Goal: Task Accomplishment & Management: Complete application form

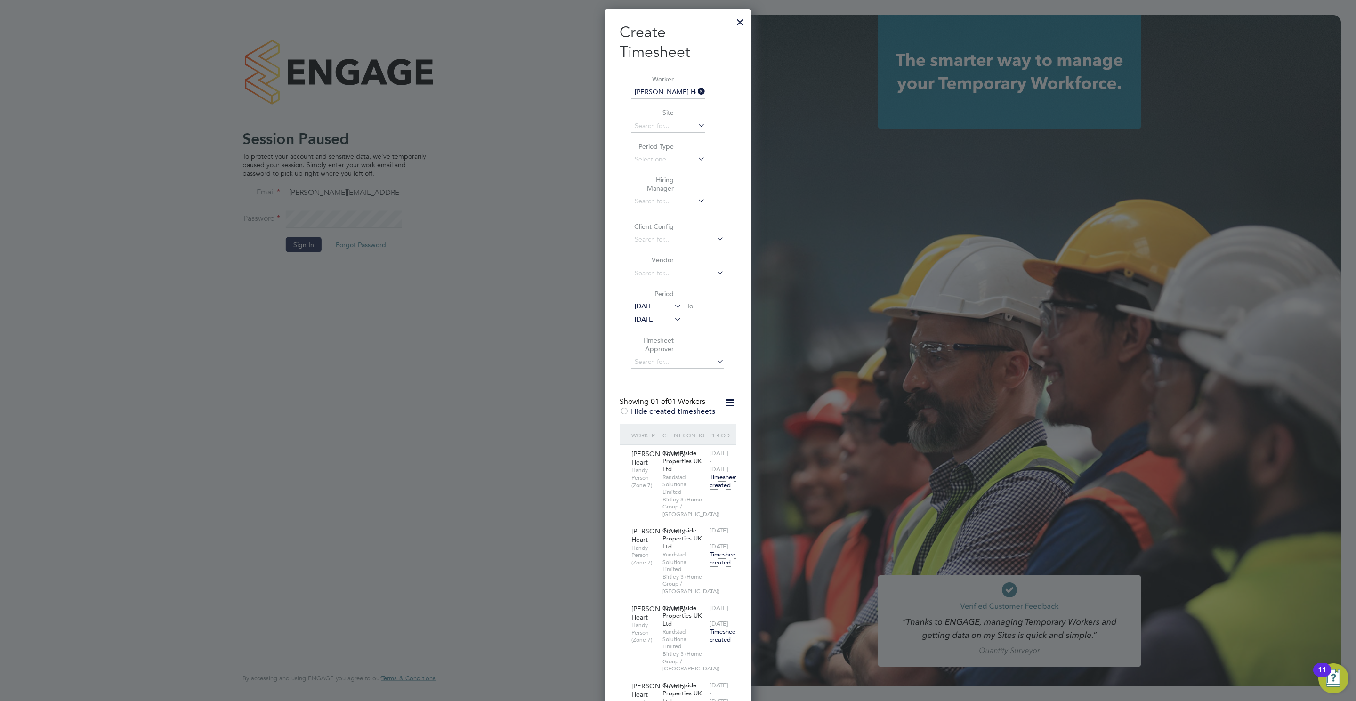
scroll to position [738, 147]
click at [737, 18] on div at bounding box center [740, 19] width 17 height 17
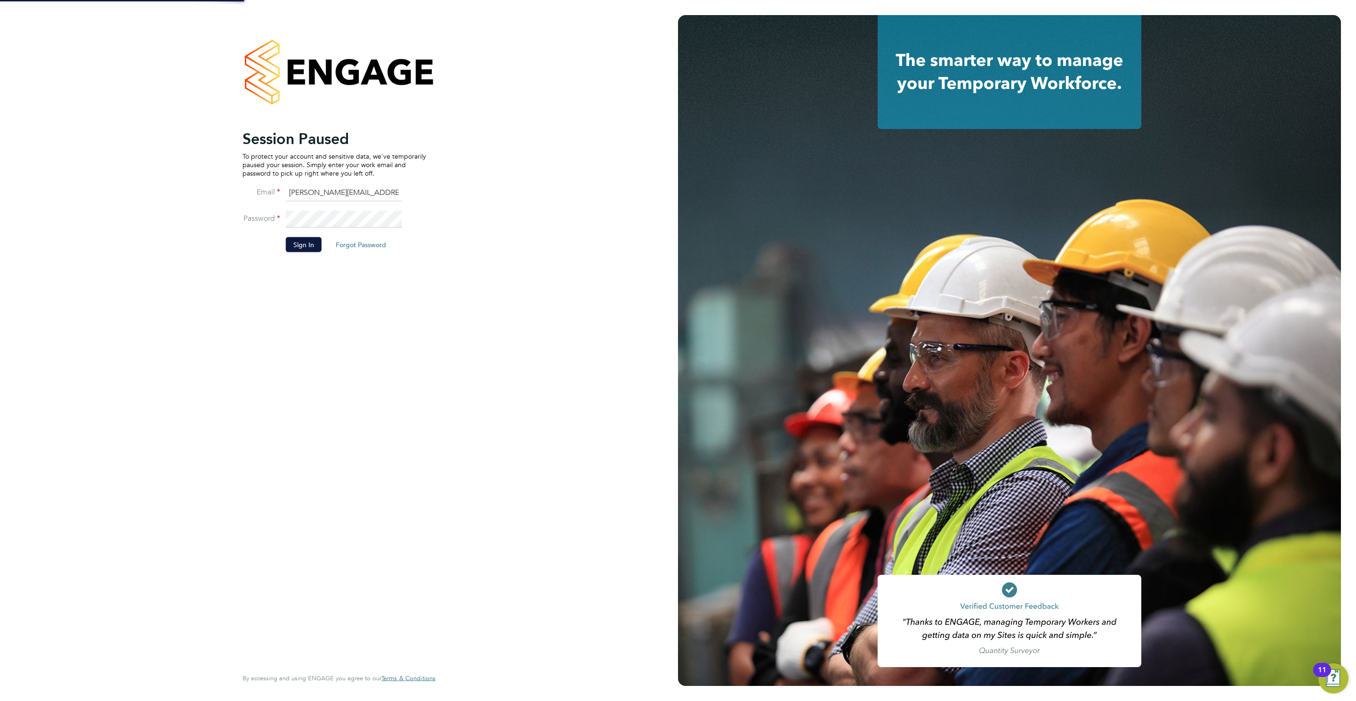
click at [311, 235] on li "Password" at bounding box center [335, 224] width 184 height 26
click at [308, 243] on button "Sign In" at bounding box center [304, 244] width 36 height 15
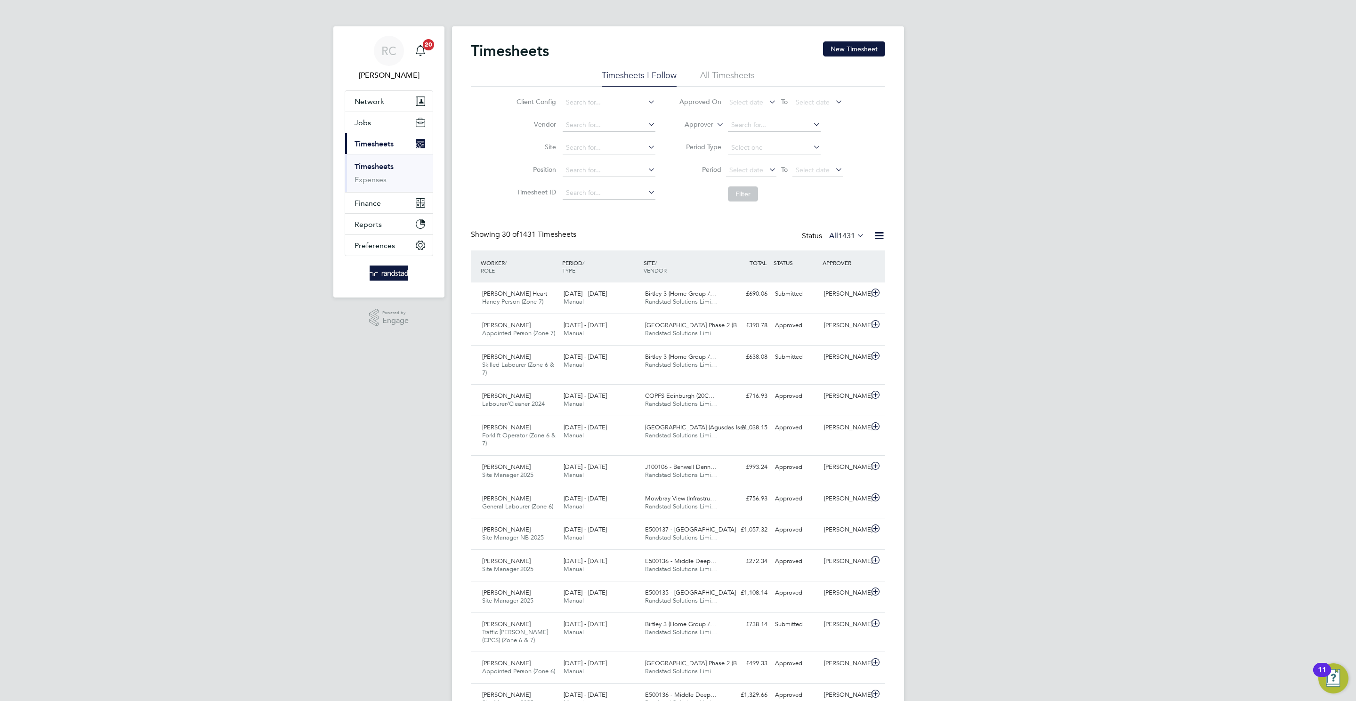
click at [369, 171] on link "Timesheets" at bounding box center [374, 166] width 39 height 9
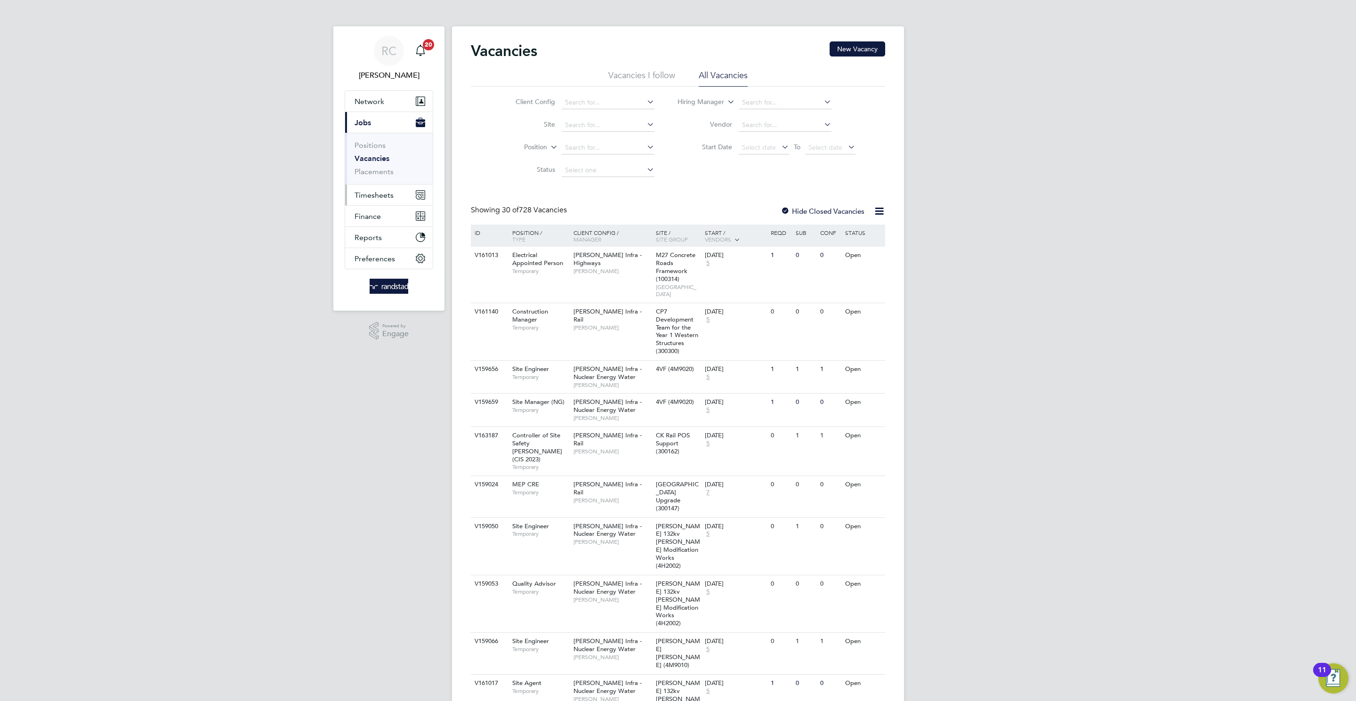
click at [390, 197] on span "Timesheets" at bounding box center [374, 195] width 39 height 9
click at [375, 164] on link "Timesheets" at bounding box center [374, 166] width 39 height 9
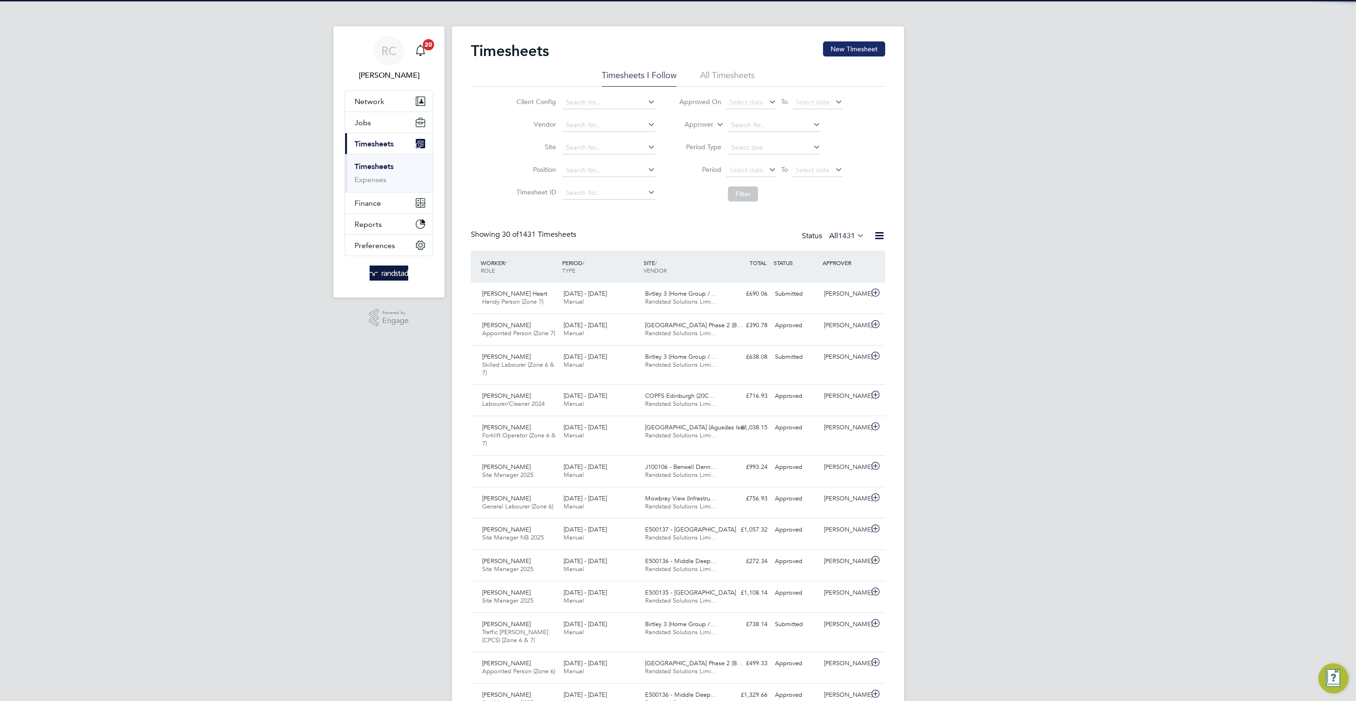
click at [834, 51] on button "New Timesheet" at bounding box center [854, 48] width 62 height 15
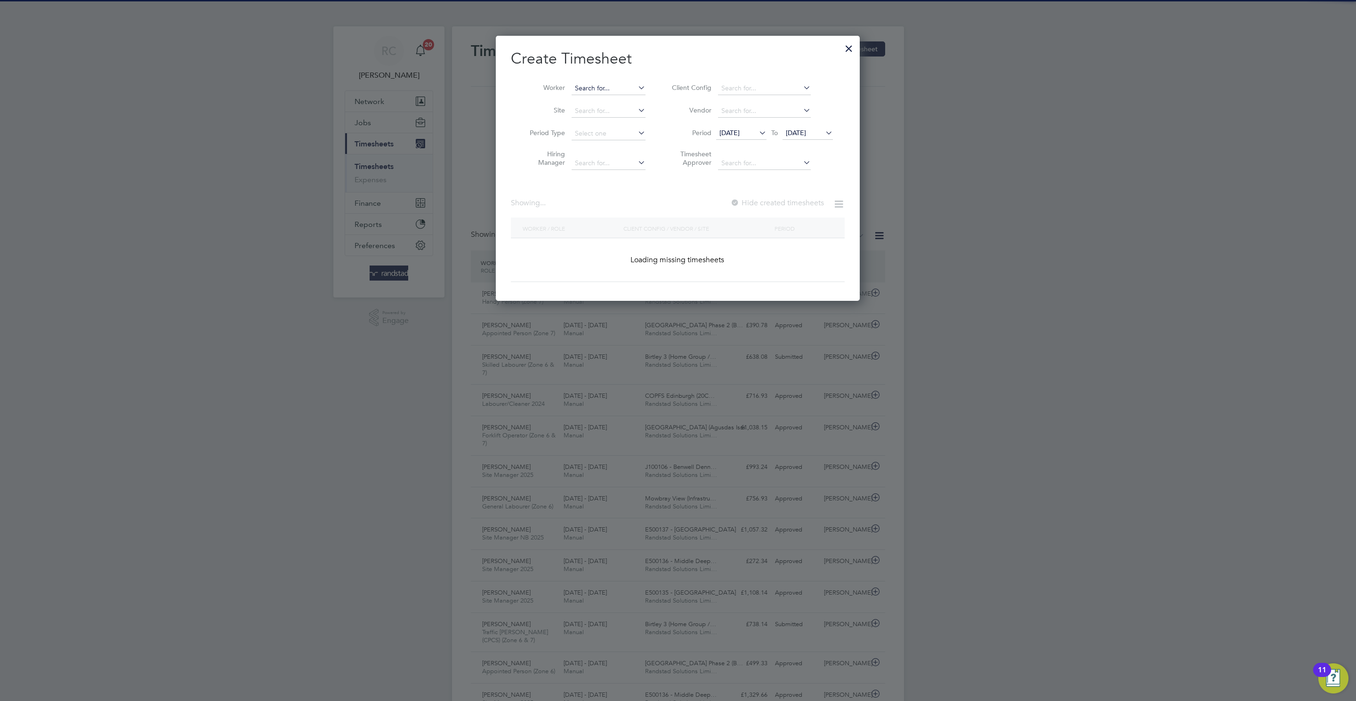
click at [586, 88] on input at bounding box center [609, 88] width 74 height 13
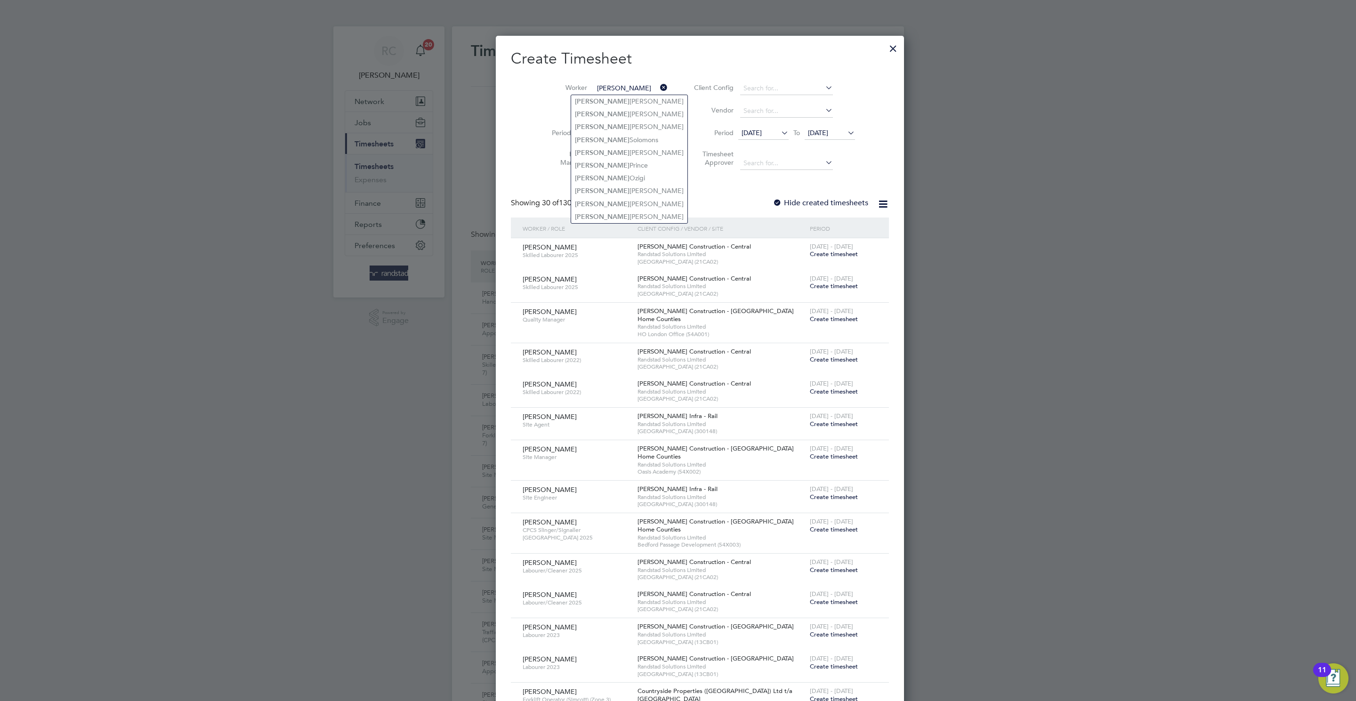
type input "[PERSON_NAME]"
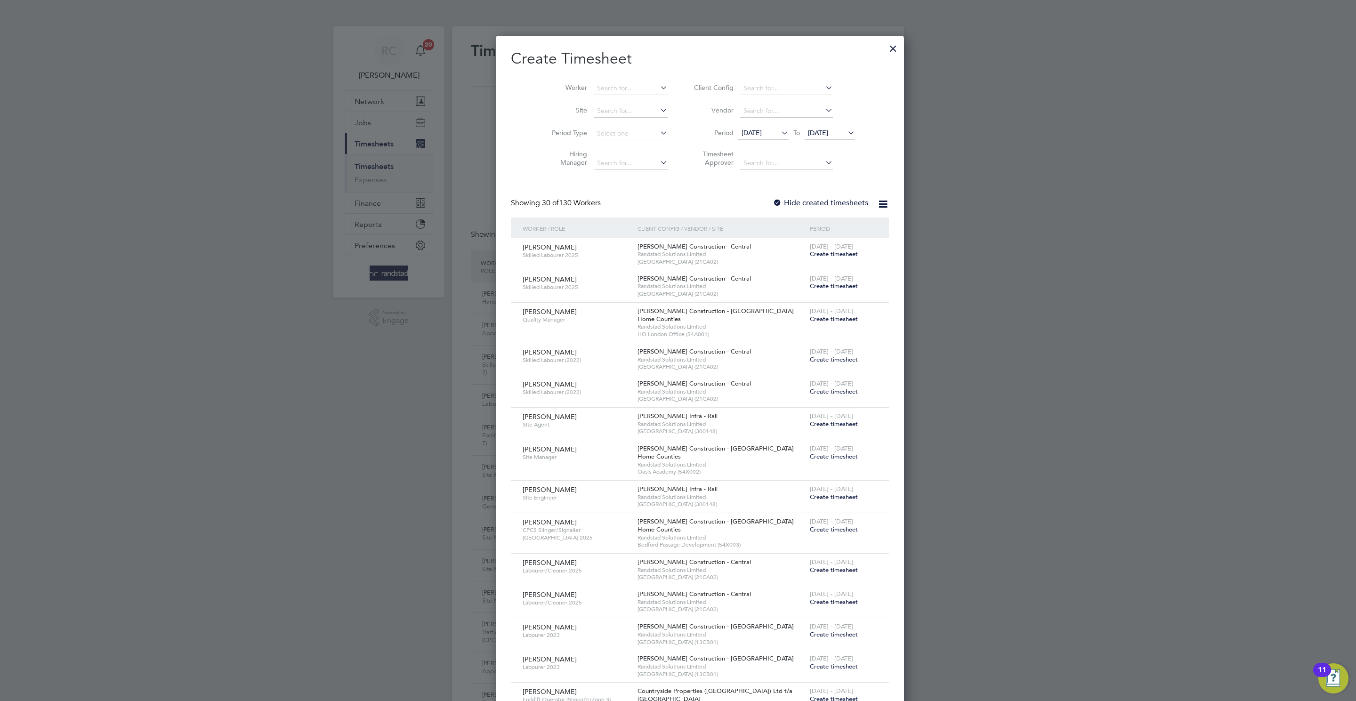
click at [580, 80] on li "Worker" at bounding box center [606, 88] width 146 height 23
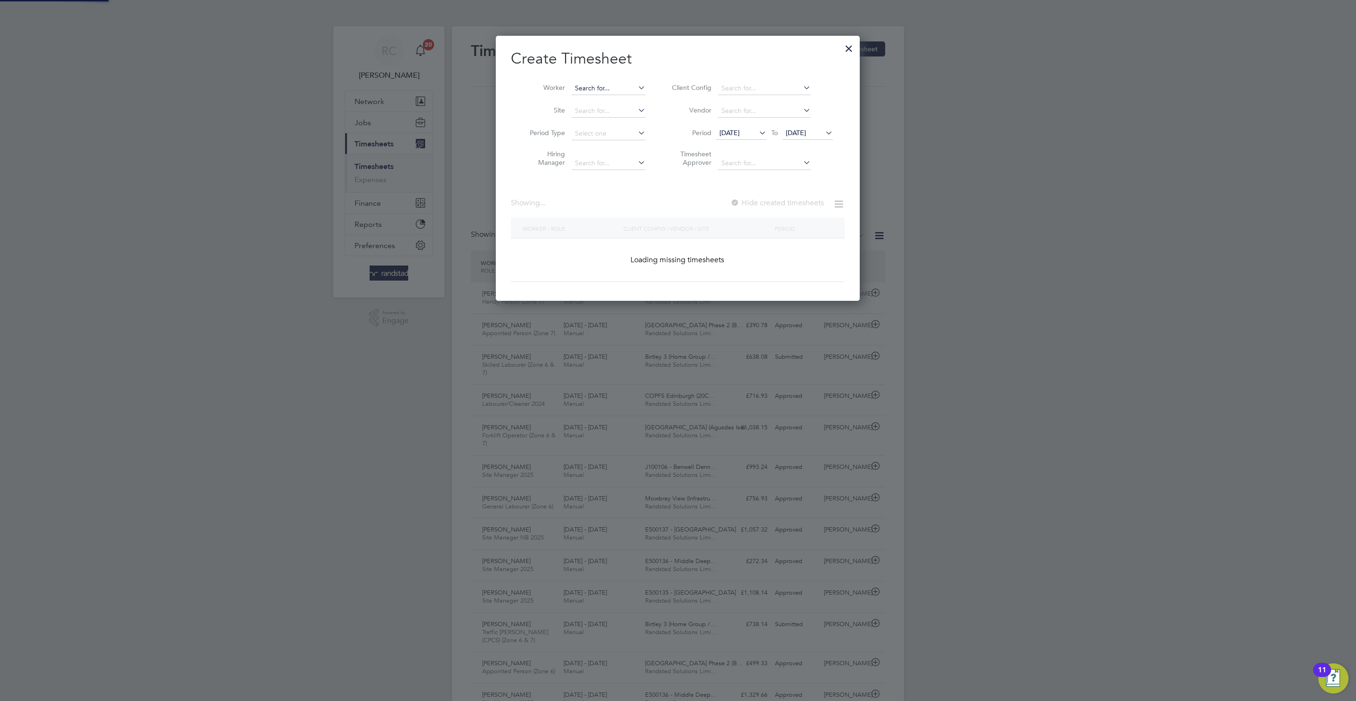
click at [591, 88] on input at bounding box center [609, 88] width 74 height 13
paste input "[PERSON_NAME]"
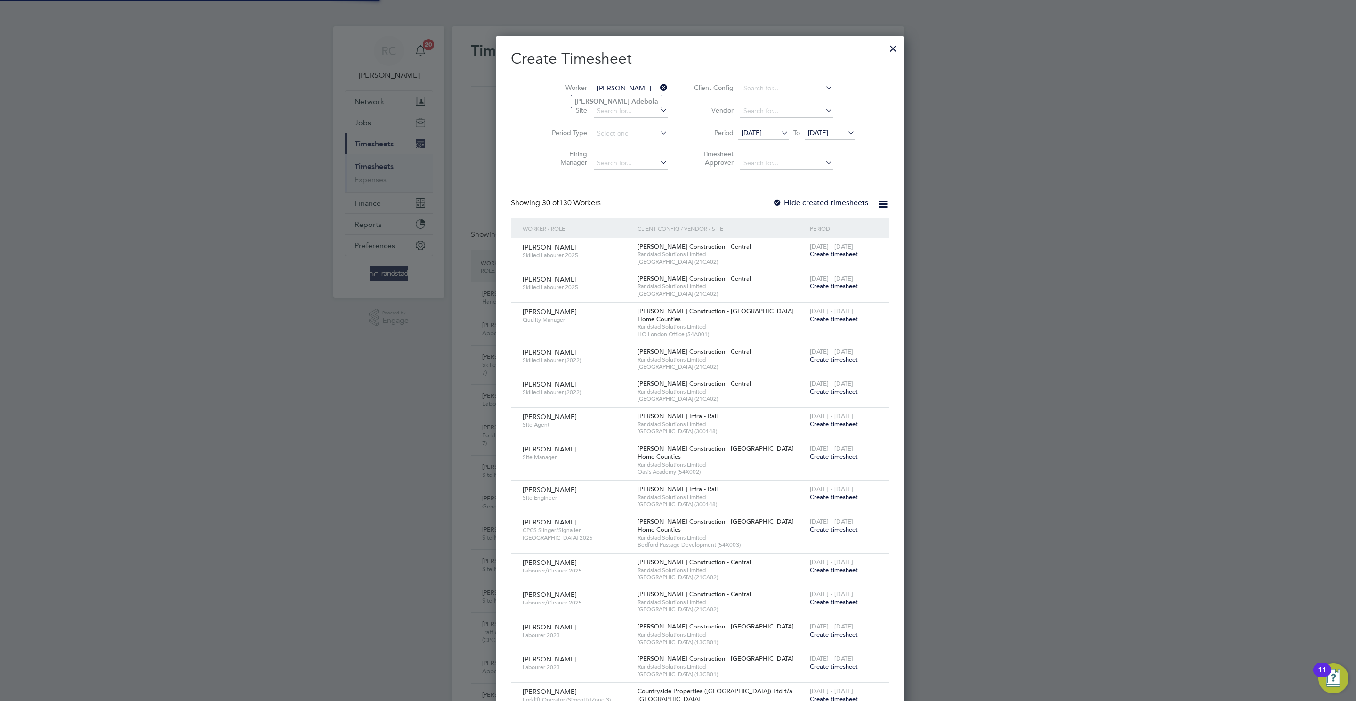
click at [632, 104] on b "Adebola" at bounding box center [645, 101] width 27 height 8
type input "[PERSON_NAME]"
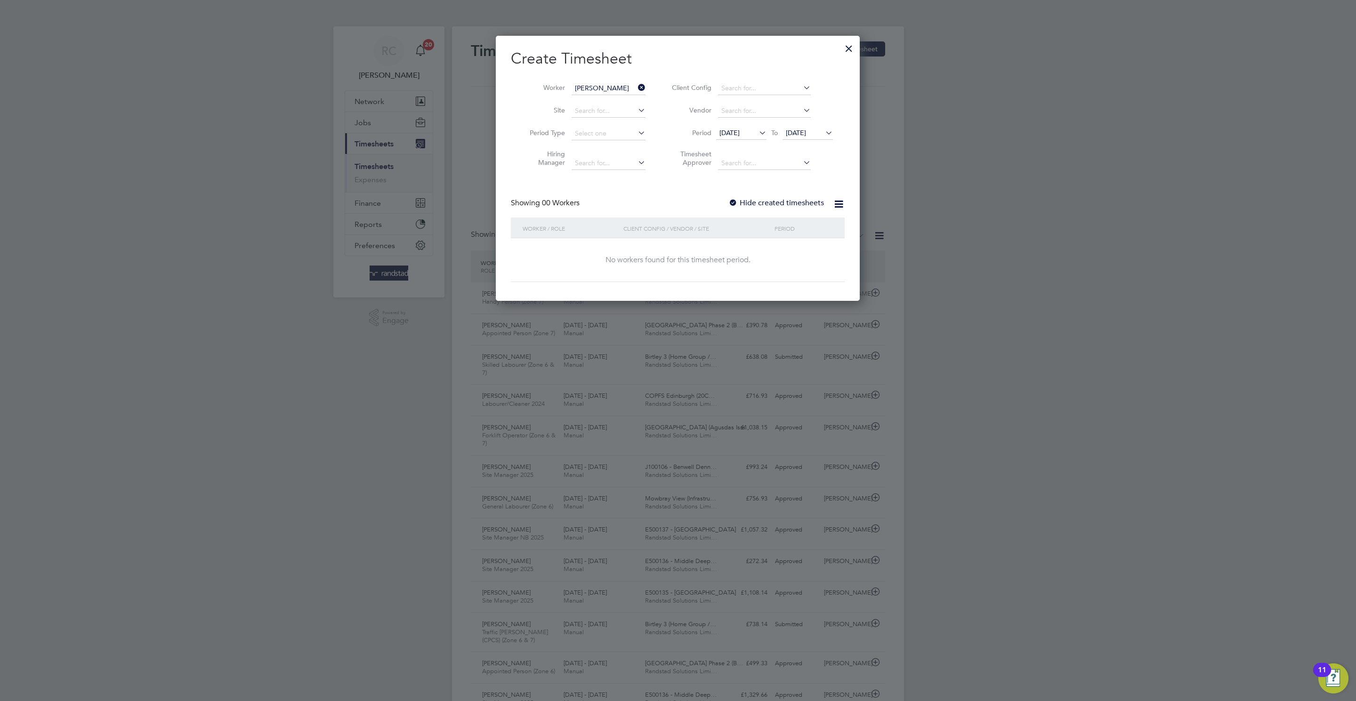
click at [737, 203] on div at bounding box center [733, 203] width 9 height 9
drag, startPoint x: 807, startPoint y: 137, endPoint x: 848, endPoint y: 264, distance: 133.2
click at [807, 135] on span "[DATE]" at bounding box center [808, 133] width 50 height 13
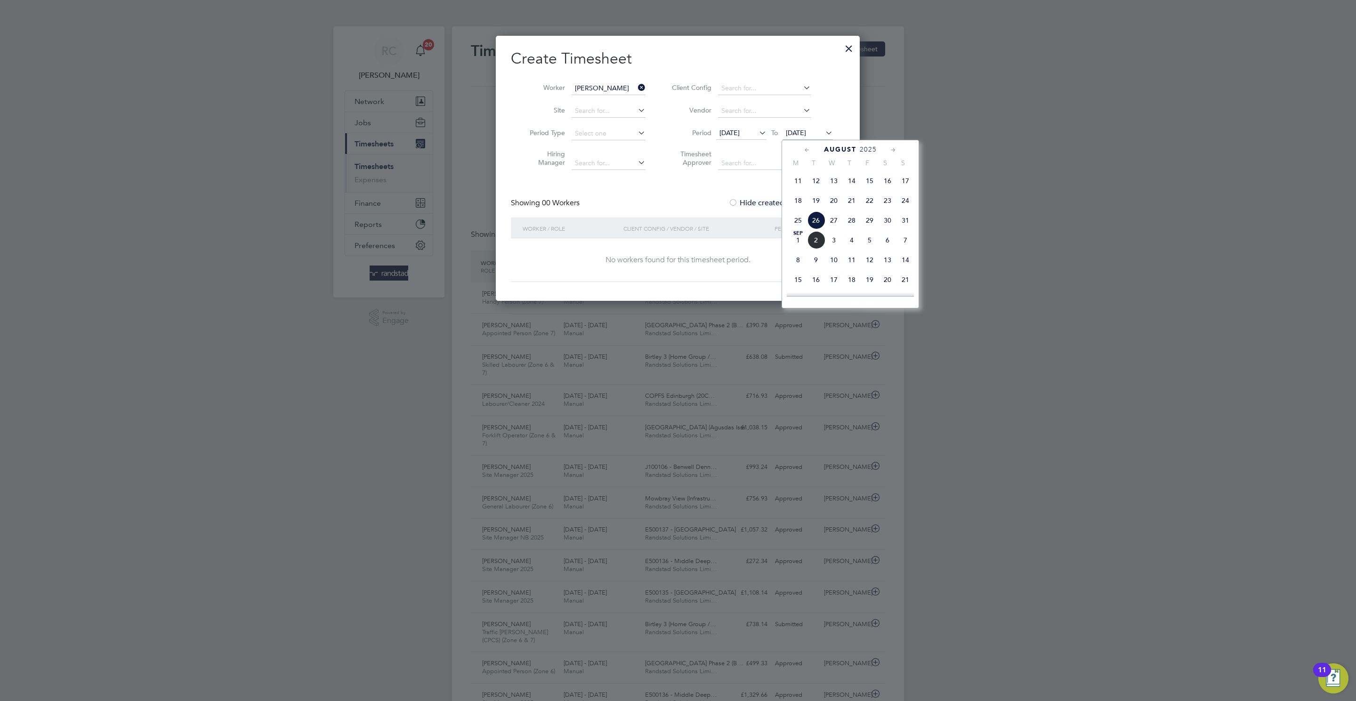
click at [856, 244] on span "4" at bounding box center [852, 240] width 18 height 18
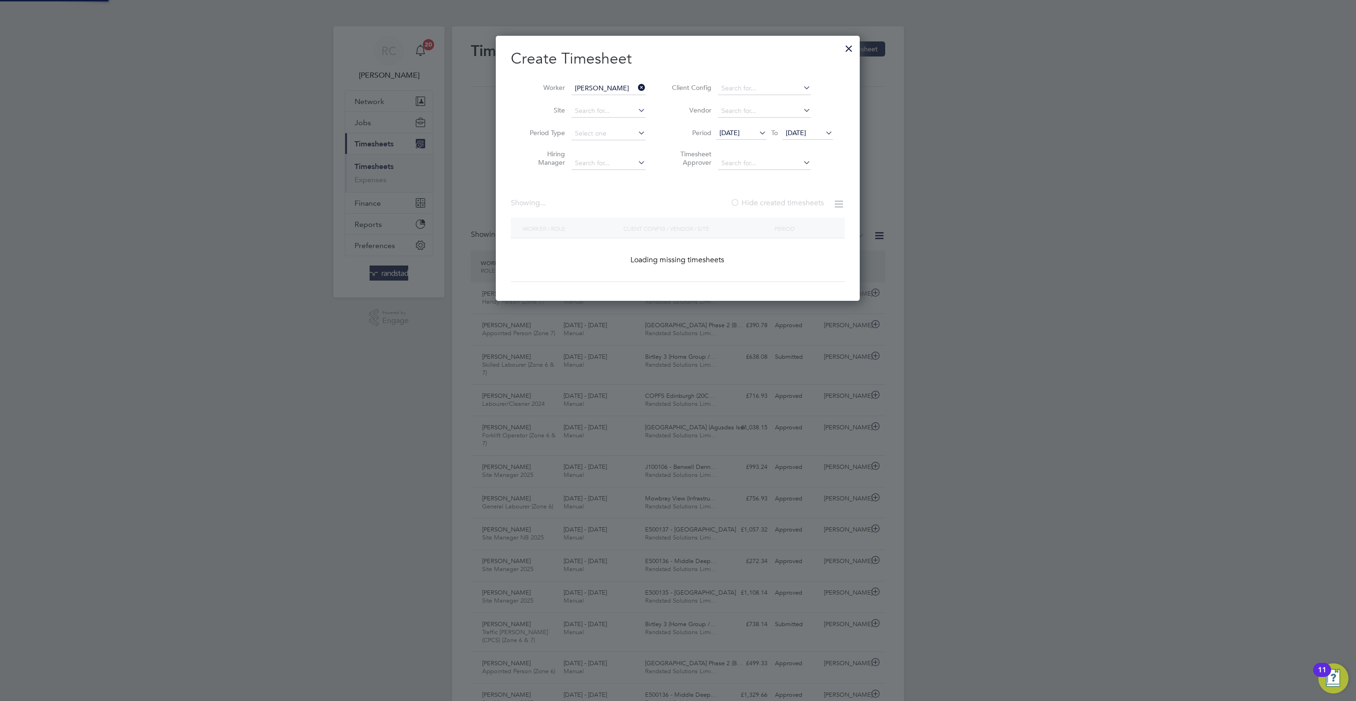
scroll to position [319, 365]
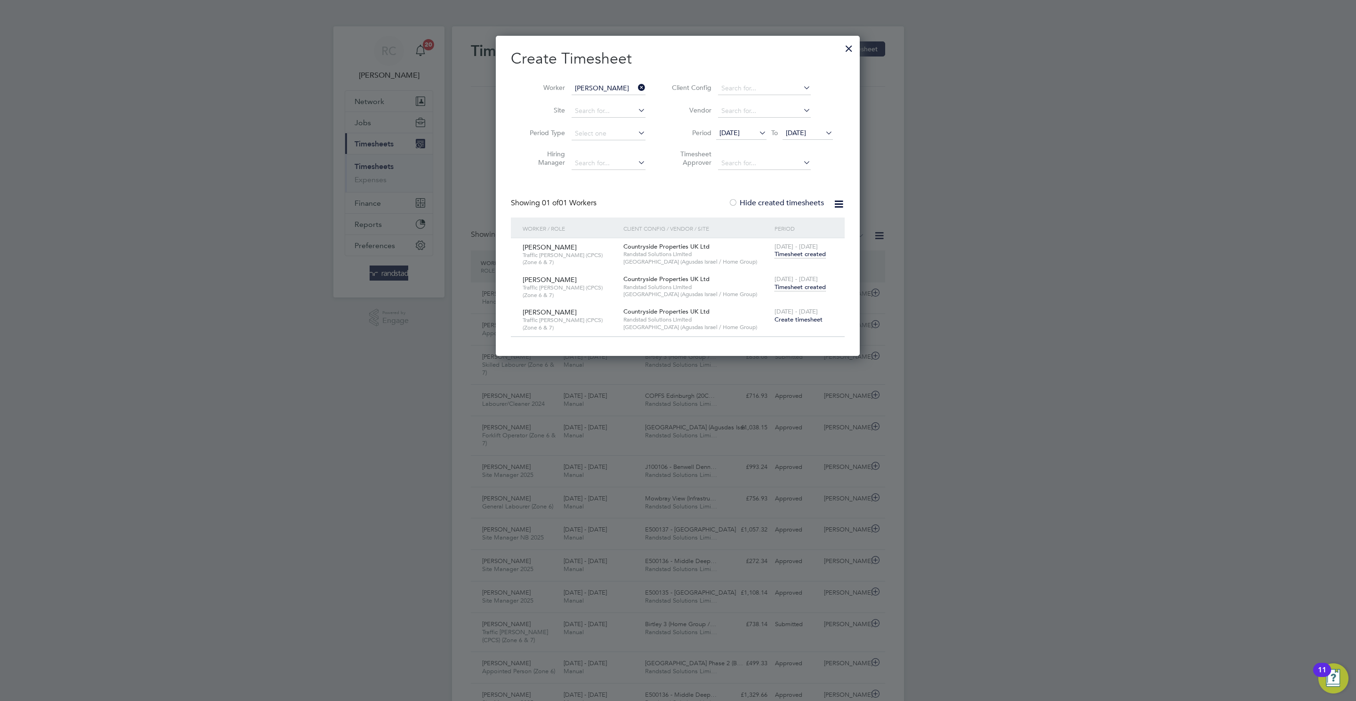
click at [793, 289] on span "Timesheet created" at bounding box center [800, 287] width 51 height 8
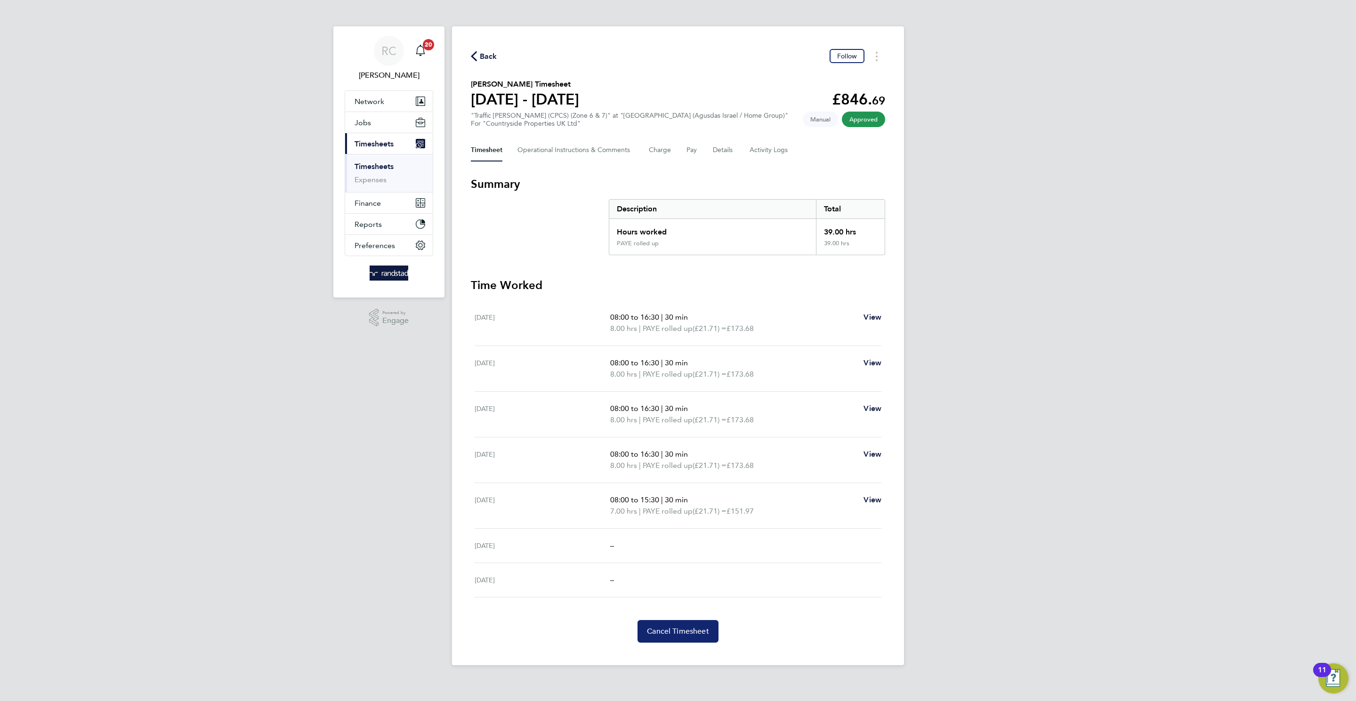
drag, startPoint x: 698, startPoint y: 629, endPoint x: 694, endPoint y: 630, distance: 4.8
click at [694, 630] on span "Cancel Timesheet" at bounding box center [678, 631] width 62 height 9
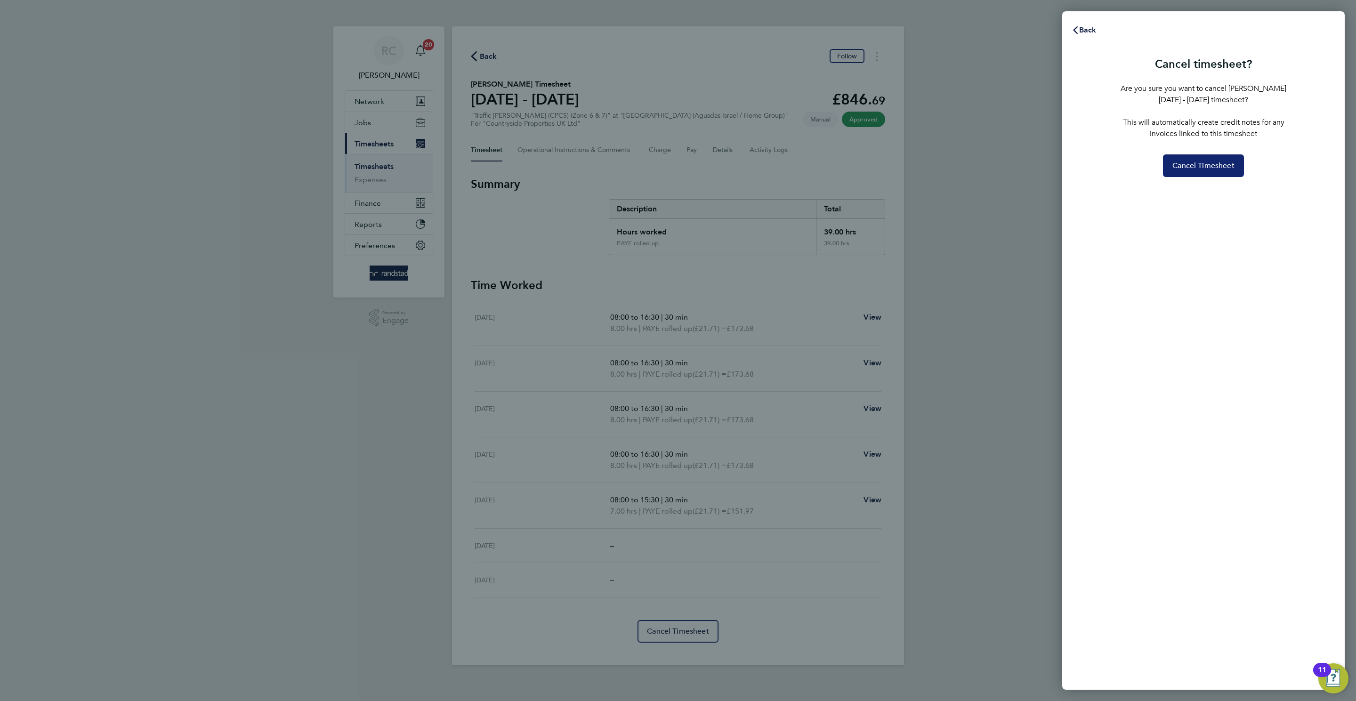
click at [1209, 161] on span "Cancel Timesheet" at bounding box center [1204, 165] width 62 height 9
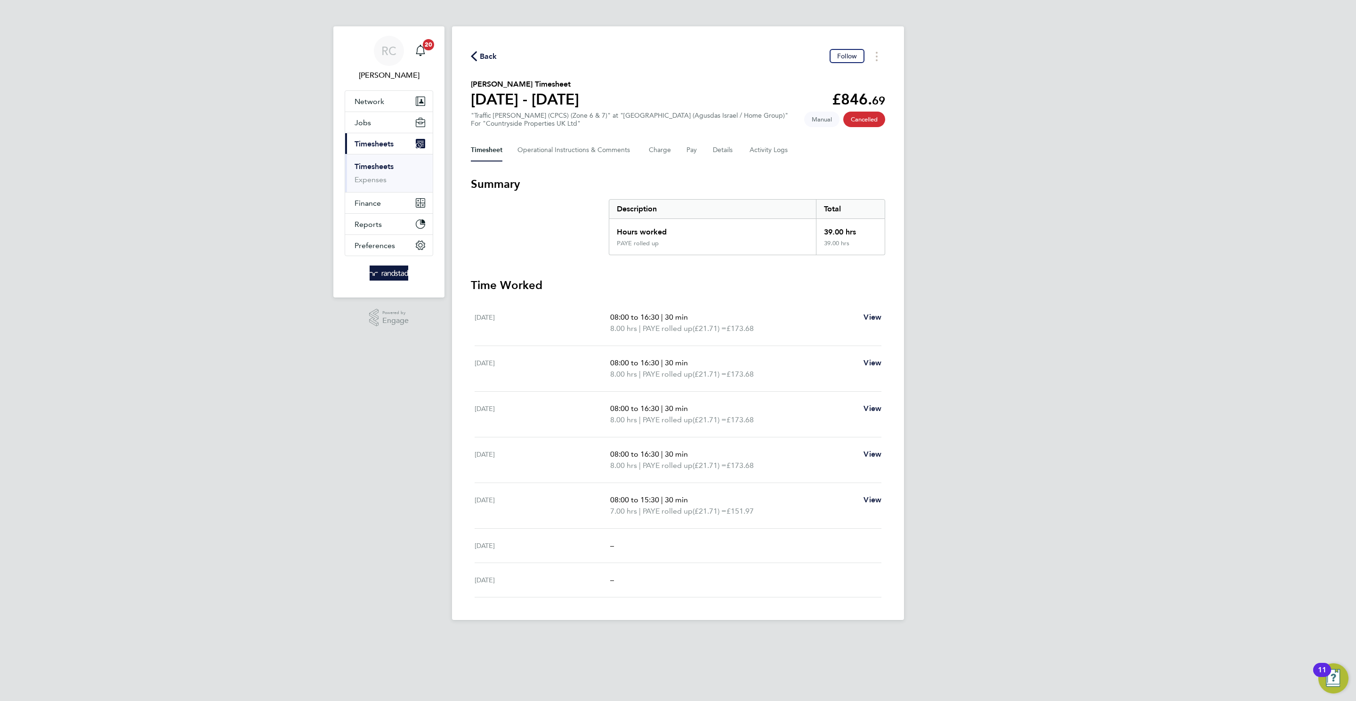
click at [488, 51] on span "Back" at bounding box center [488, 56] width 17 height 11
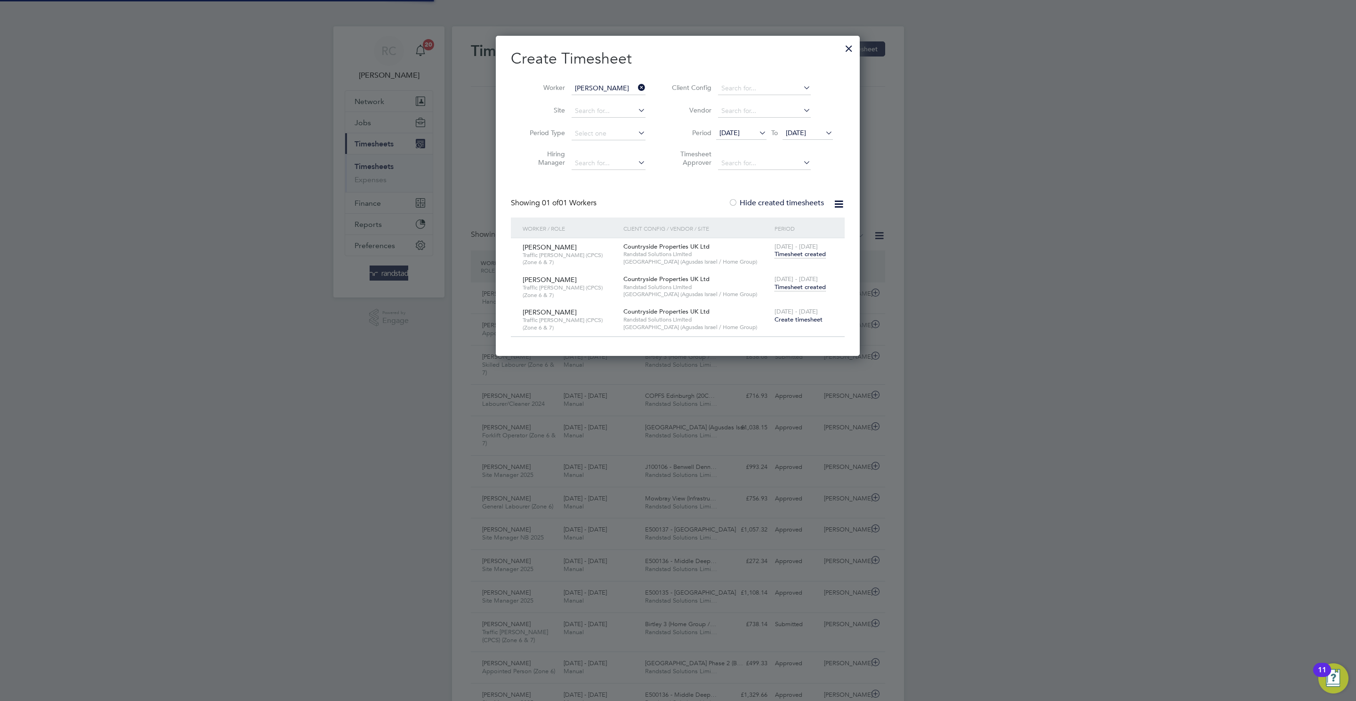
click at [592, 82] on input "[PERSON_NAME]" at bounding box center [609, 88] width 74 height 13
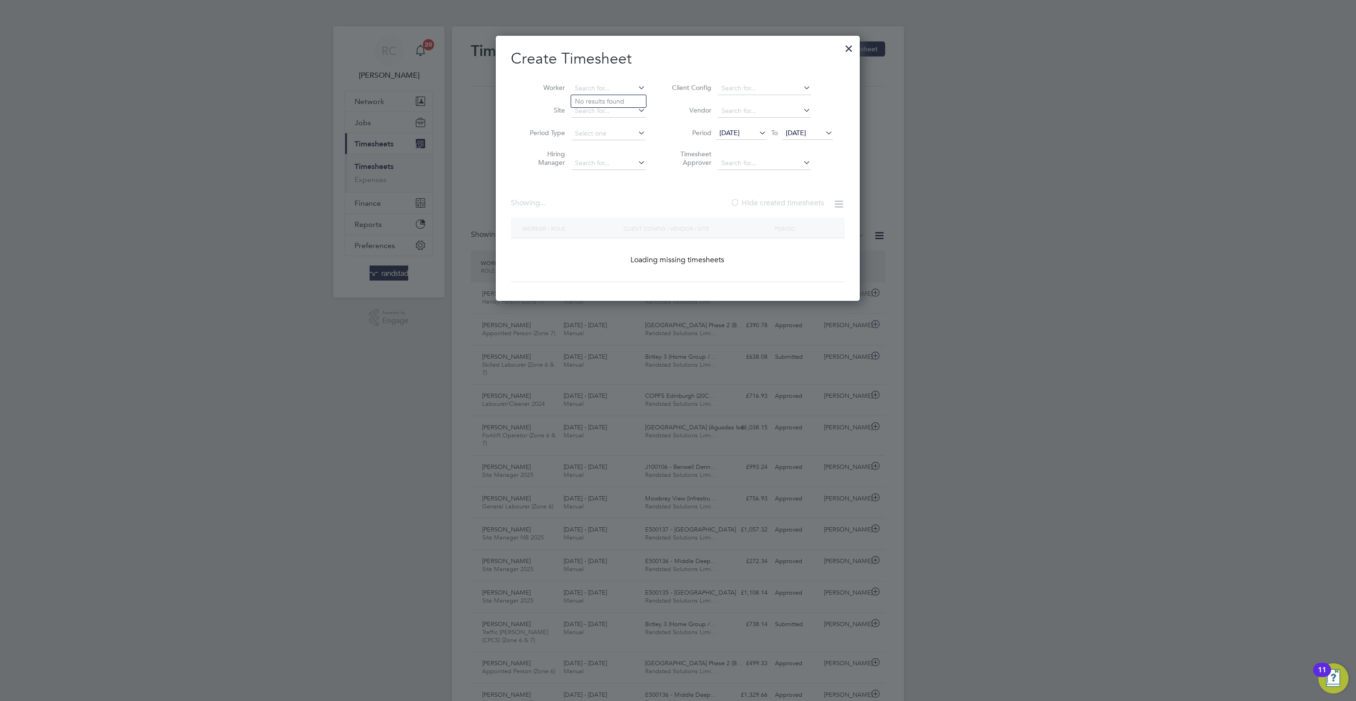
scroll to position [24, 82]
paste input "[PERSON_NAME]"
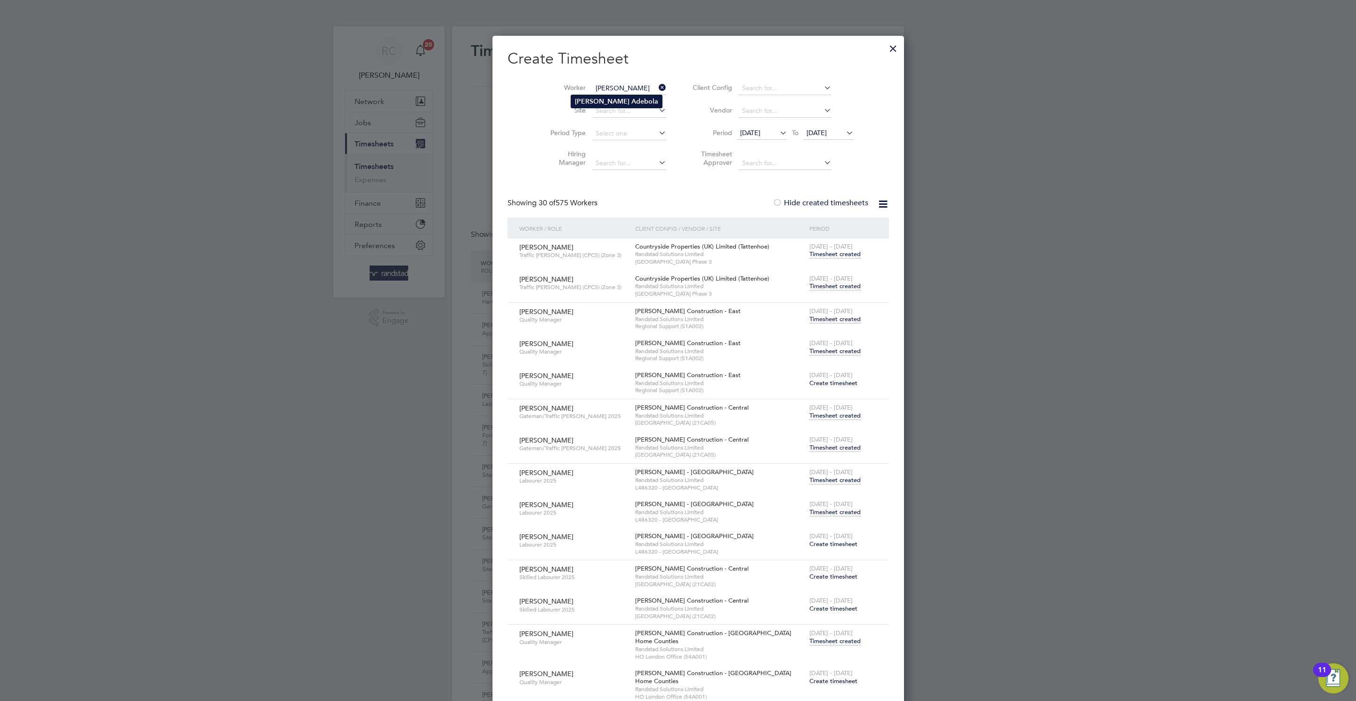
click at [577, 101] on b "[PERSON_NAME]" at bounding box center [602, 101] width 55 height 8
type input "[PERSON_NAME]"
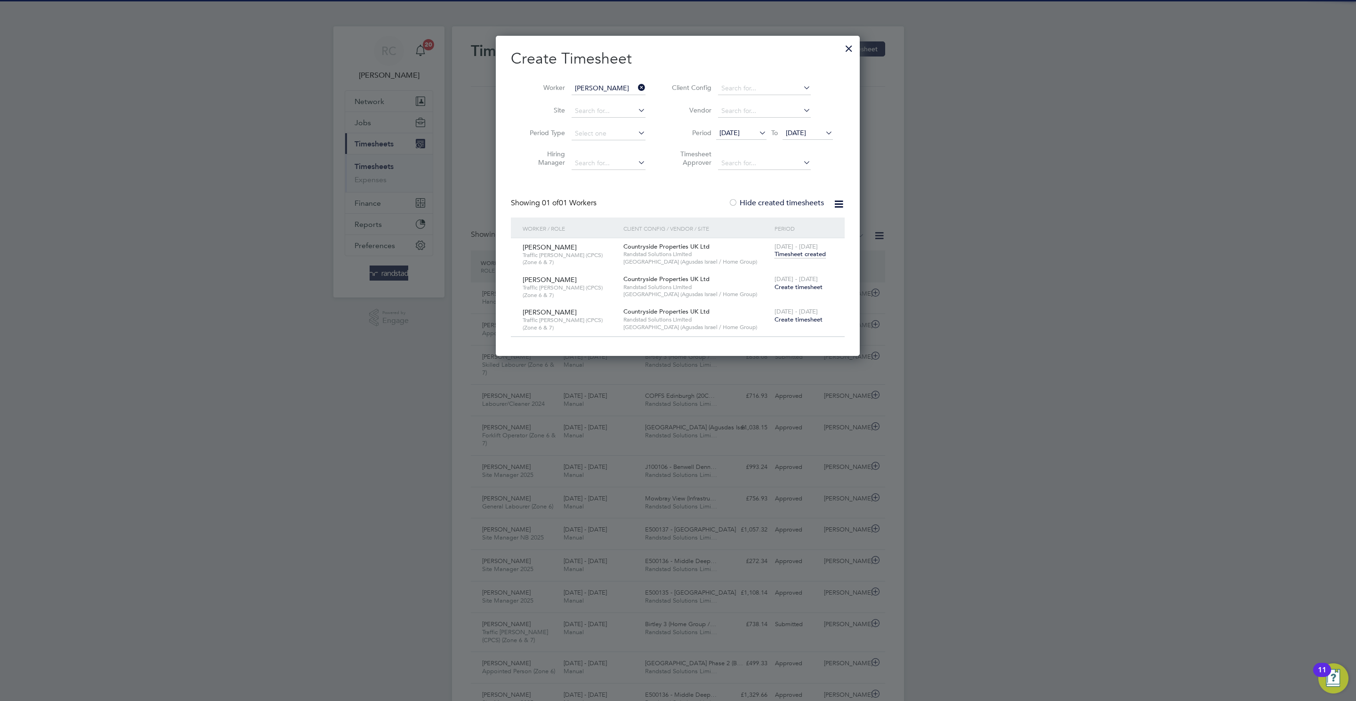
click at [807, 286] on span "Create timesheet" at bounding box center [799, 287] width 48 height 8
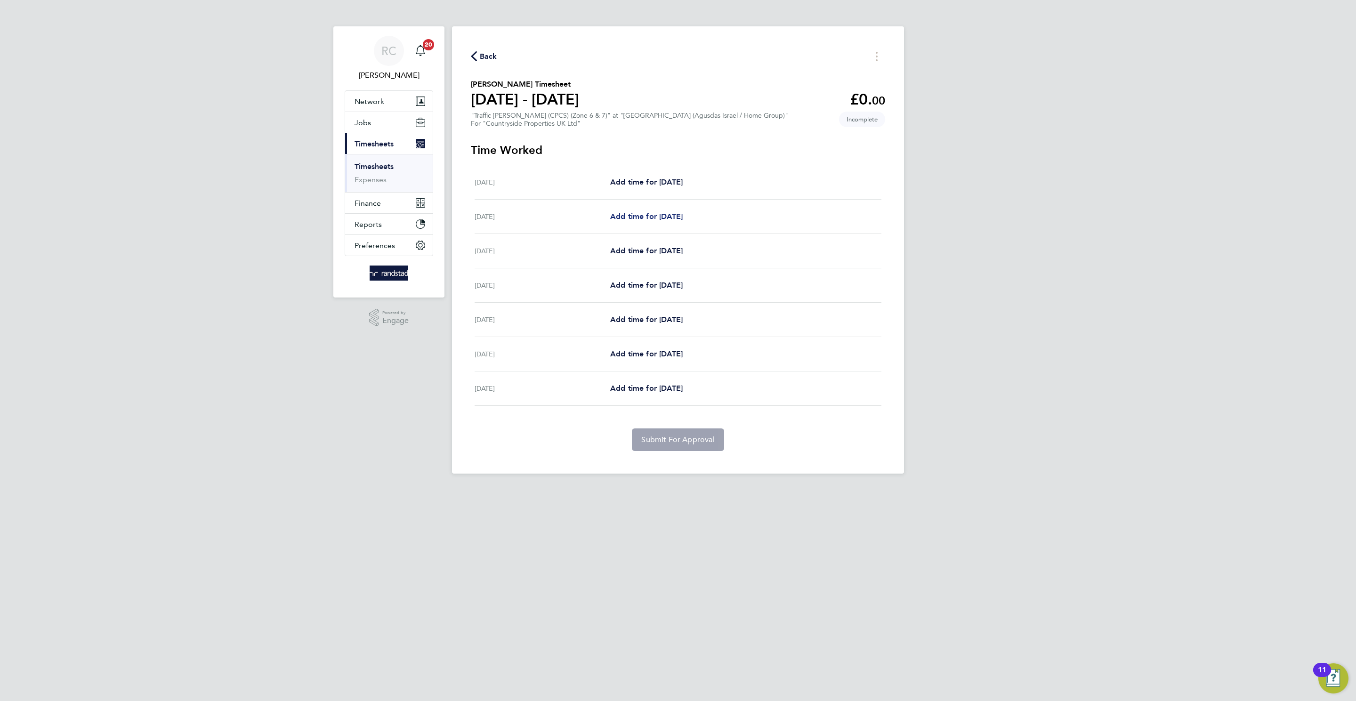
click at [655, 213] on span "Add time for [DATE]" at bounding box center [646, 216] width 73 height 9
select select "30"
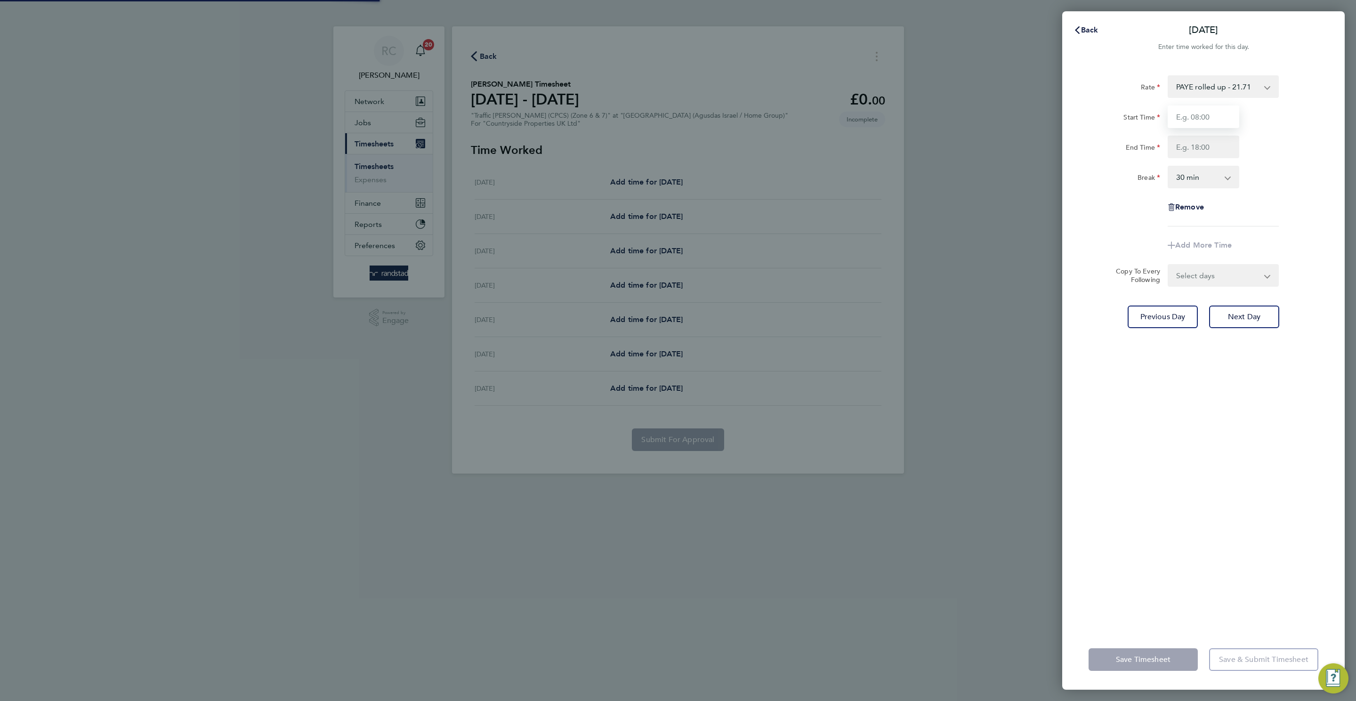
click at [1201, 113] on input "Start Time" at bounding box center [1204, 116] width 72 height 23
type input "08:00"
type input "16:30"
click at [1276, 267] on form "Rate PAYE rolled up - 21.71 UMB - 21.71 Start Time 08:00 End Time 16:30 Break 0…" at bounding box center [1204, 180] width 230 height 211
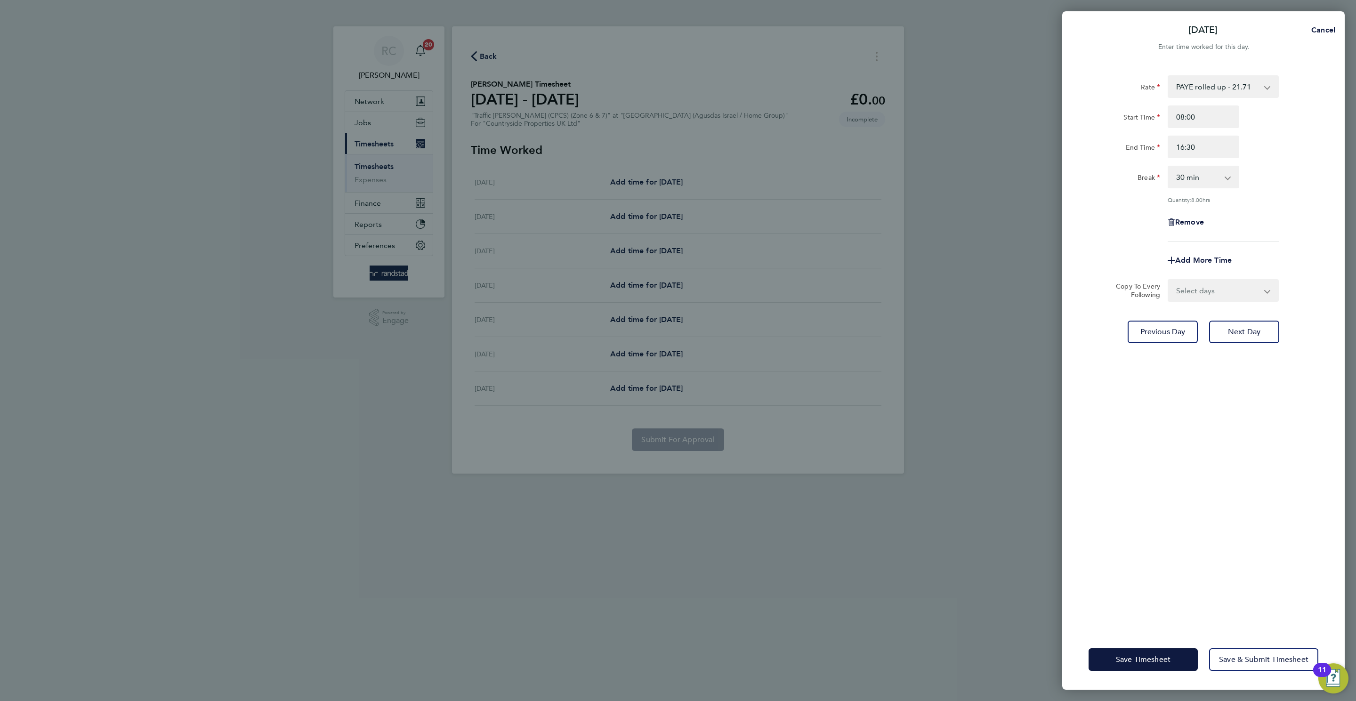
click at [1259, 294] on select "Select days Day Weekday (Mon-Fri) Weekend (Sat-Sun) [DATE] [DATE] [DATE] [DATE]…" at bounding box center [1218, 290] width 99 height 21
select select "WEEKDAY"
click at [1169, 280] on select "Select days Day Weekday (Mon-Fri) Weekend (Sat-Sun) [DATE] [DATE] [DATE] [DATE]…" at bounding box center [1218, 290] width 99 height 21
select select "[DATE]"
click at [1253, 366] on button "Next Day" at bounding box center [1244, 373] width 70 height 23
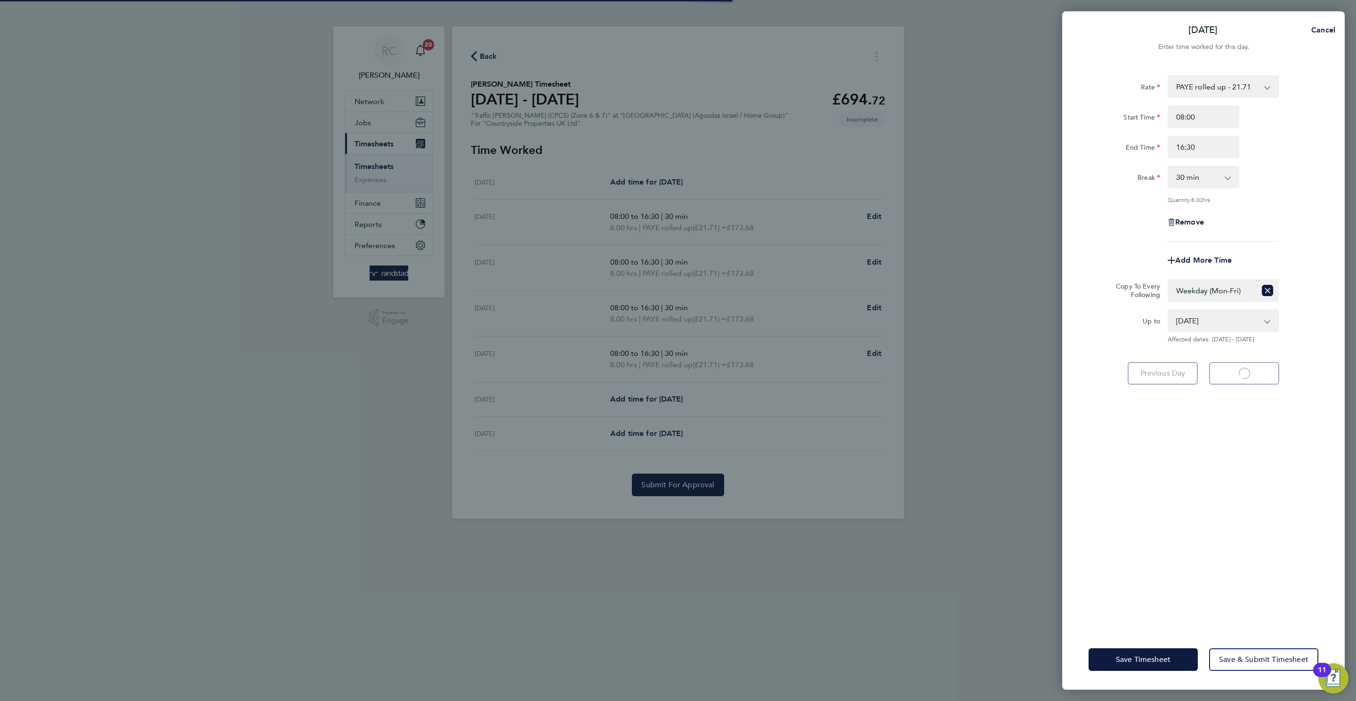
select select "30"
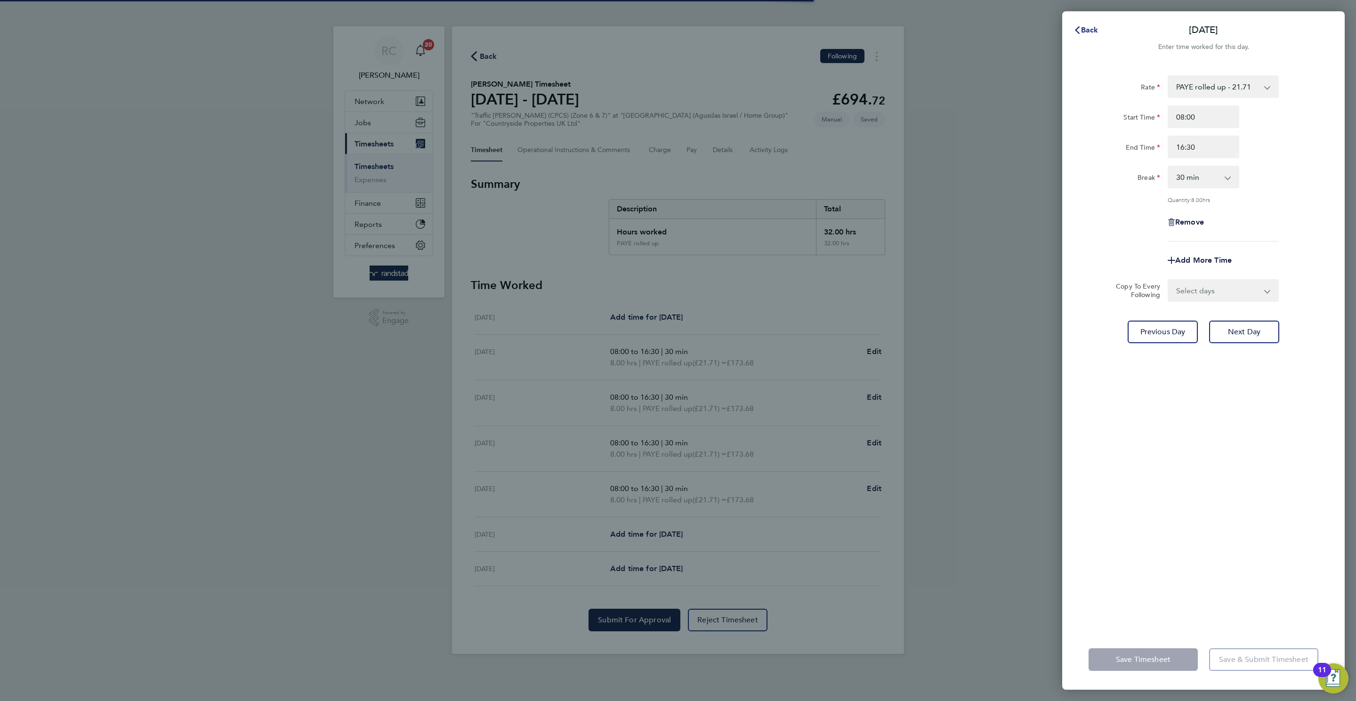
drag, startPoint x: 1101, startPoint y: 35, endPoint x: 1096, endPoint y: 41, distance: 7.4
click at [1100, 37] on button "Back" at bounding box center [1086, 30] width 44 height 19
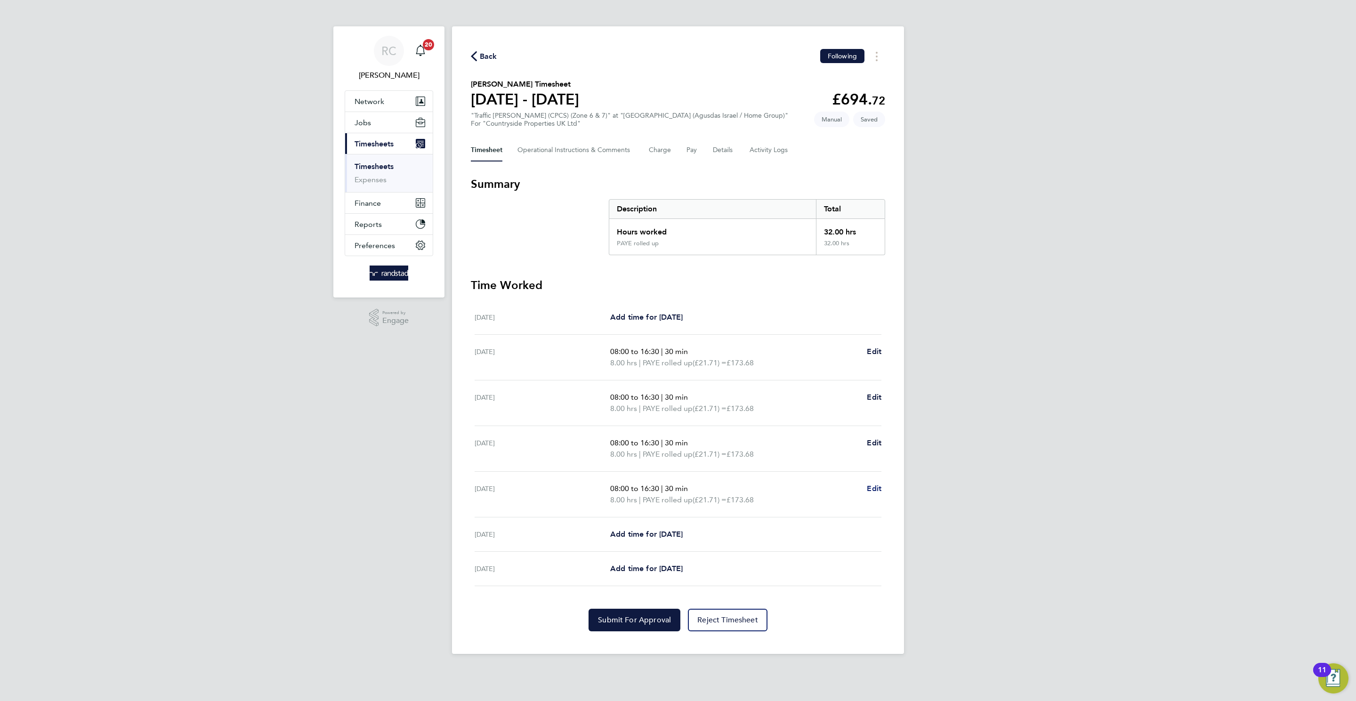
click at [876, 488] on span "Edit" at bounding box center [874, 488] width 15 height 9
select select "30"
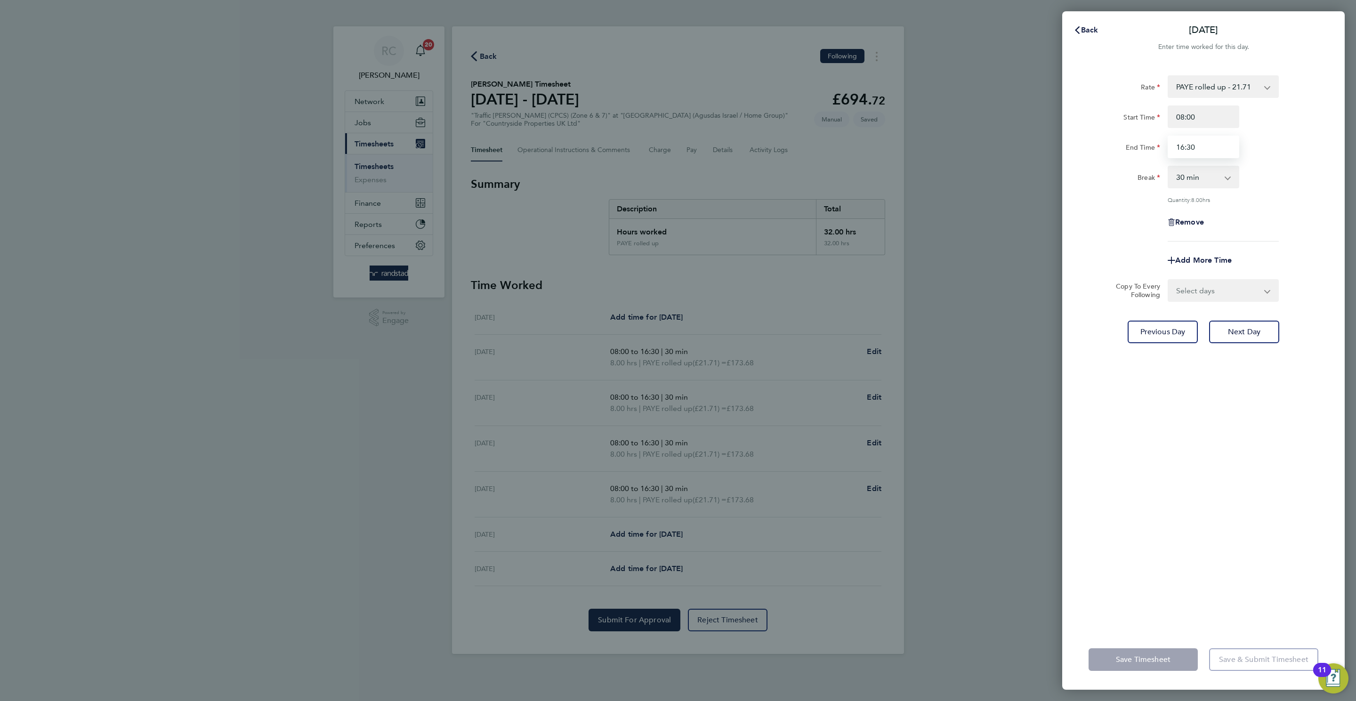
drag, startPoint x: 1181, startPoint y: 144, endPoint x: 1187, endPoint y: 147, distance: 7.0
click at [1180, 145] on input "16:30" at bounding box center [1204, 147] width 72 height 23
click at [1183, 149] on input "16:30" at bounding box center [1204, 147] width 72 height 23
type input "15:30"
click at [1242, 431] on div "Rate PAYE rolled up - 21.71 UMB - 21.71 Start Time 08:00 End Time 15:30 Break 0…" at bounding box center [1204, 347] width 283 height 566
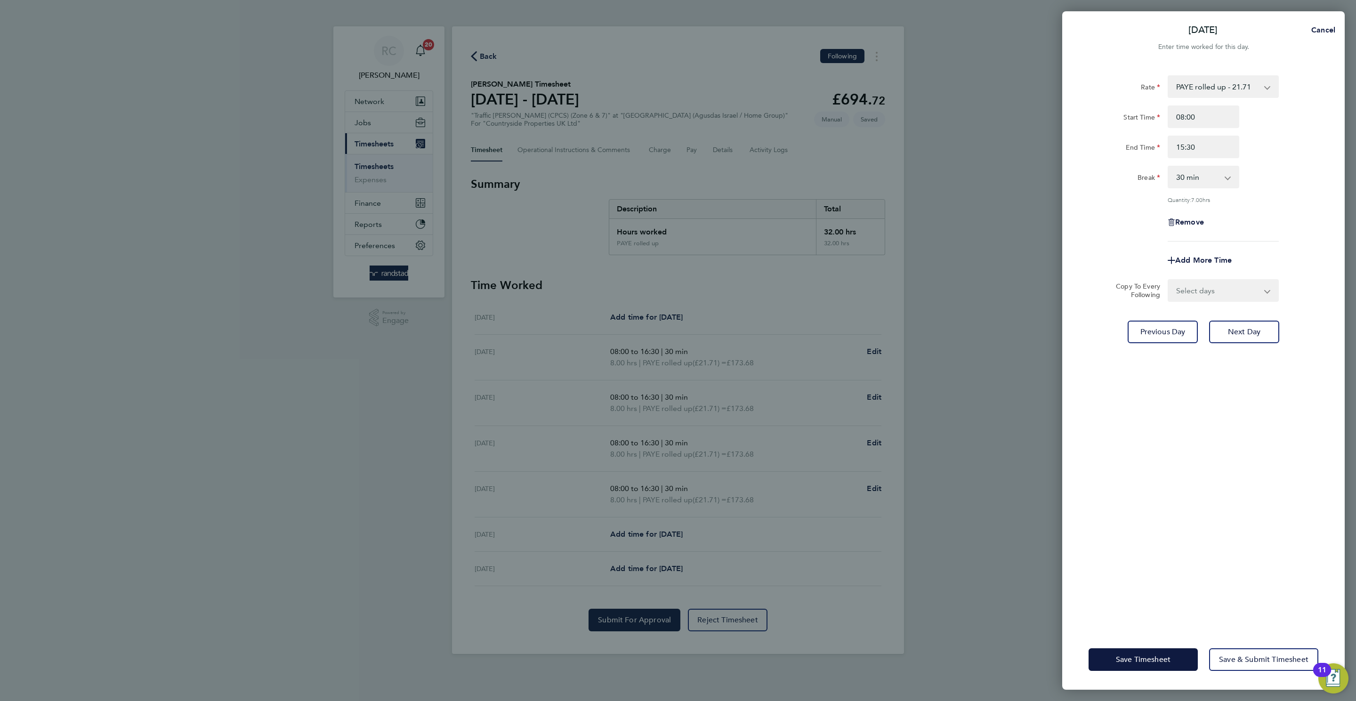
click at [1144, 672] on div "Save Timesheet Save & Submit Timesheet" at bounding box center [1204, 660] width 283 height 60
click at [1147, 657] on span "Save Timesheet" at bounding box center [1143, 659] width 55 height 9
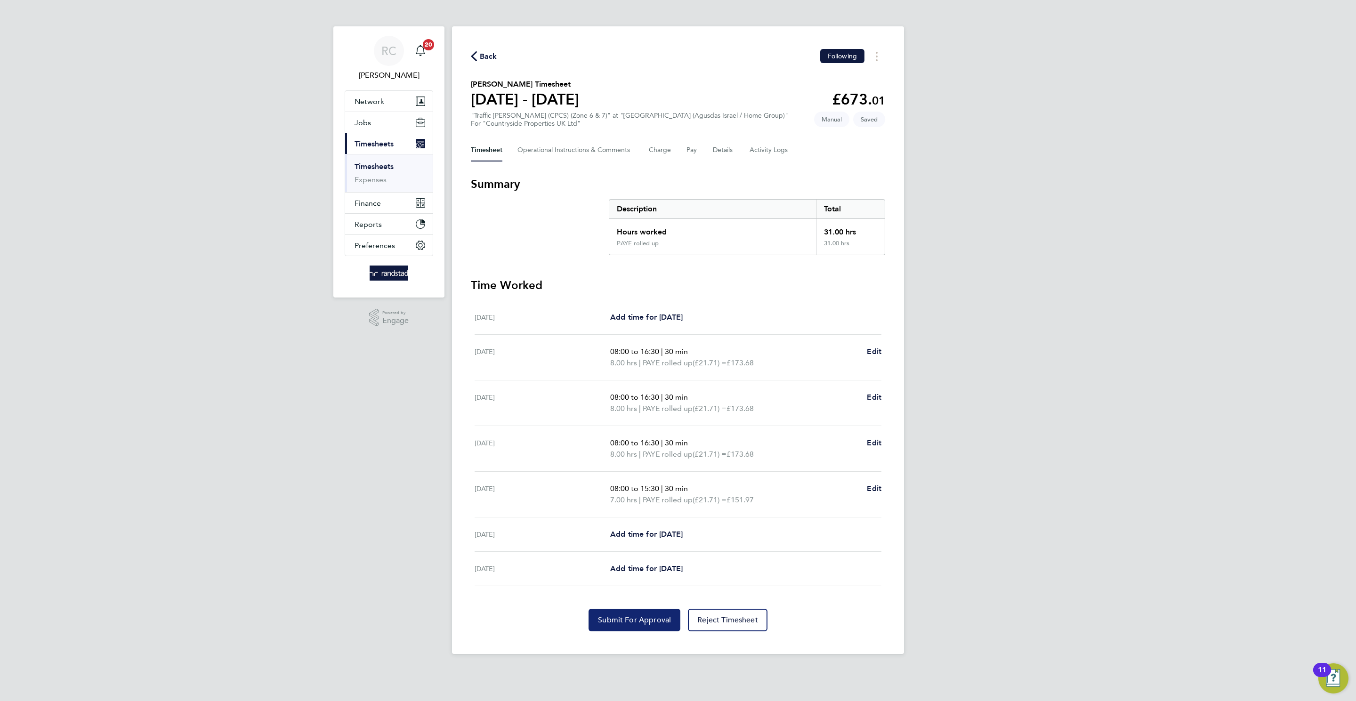
click at [616, 614] on button "Submit For Approval" at bounding box center [635, 620] width 92 height 23
click at [485, 62] on div "Back Following" at bounding box center [678, 56] width 414 height 15
click at [501, 56] on div "Back Following" at bounding box center [678, 56] width 414 height 15
click at [484, 57] on span "Back" at bounding box center [488, 56] width 17 height 11
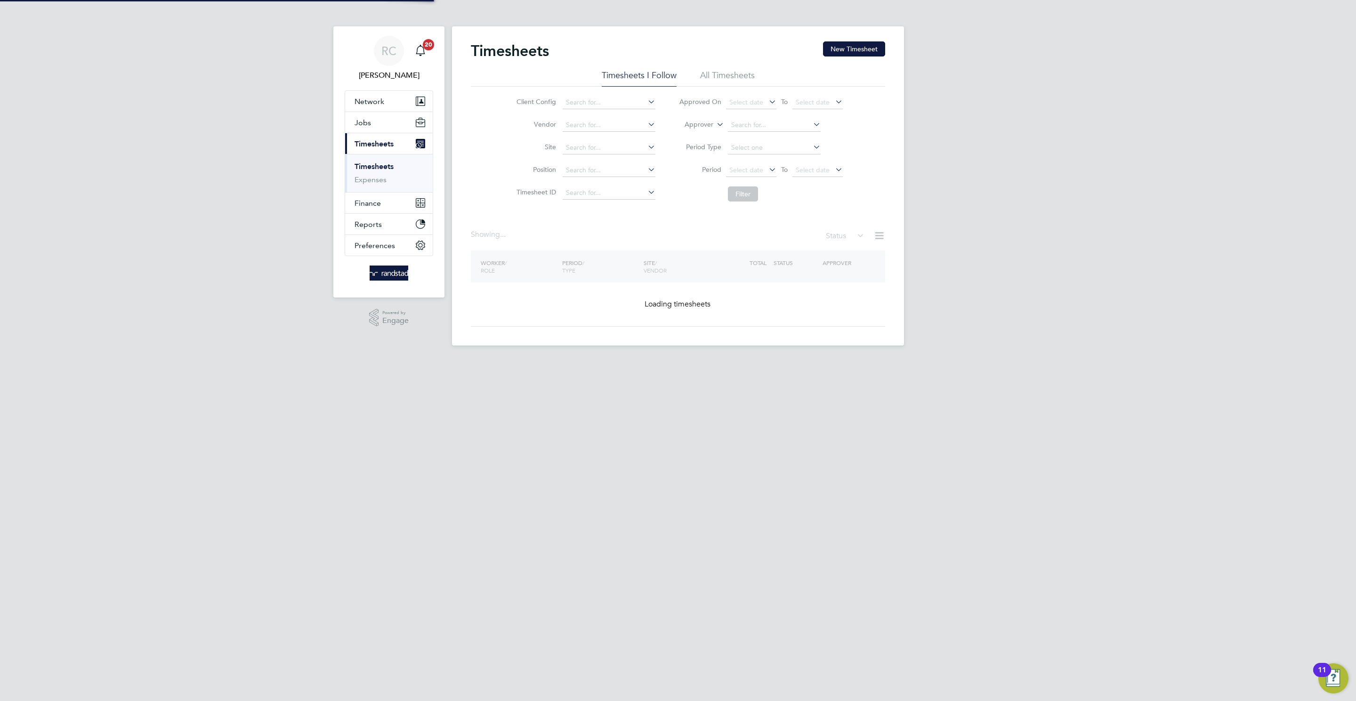
click at [852, 45] on button "New Timesheet" at bounding box center [854, 48] width 62 height 15
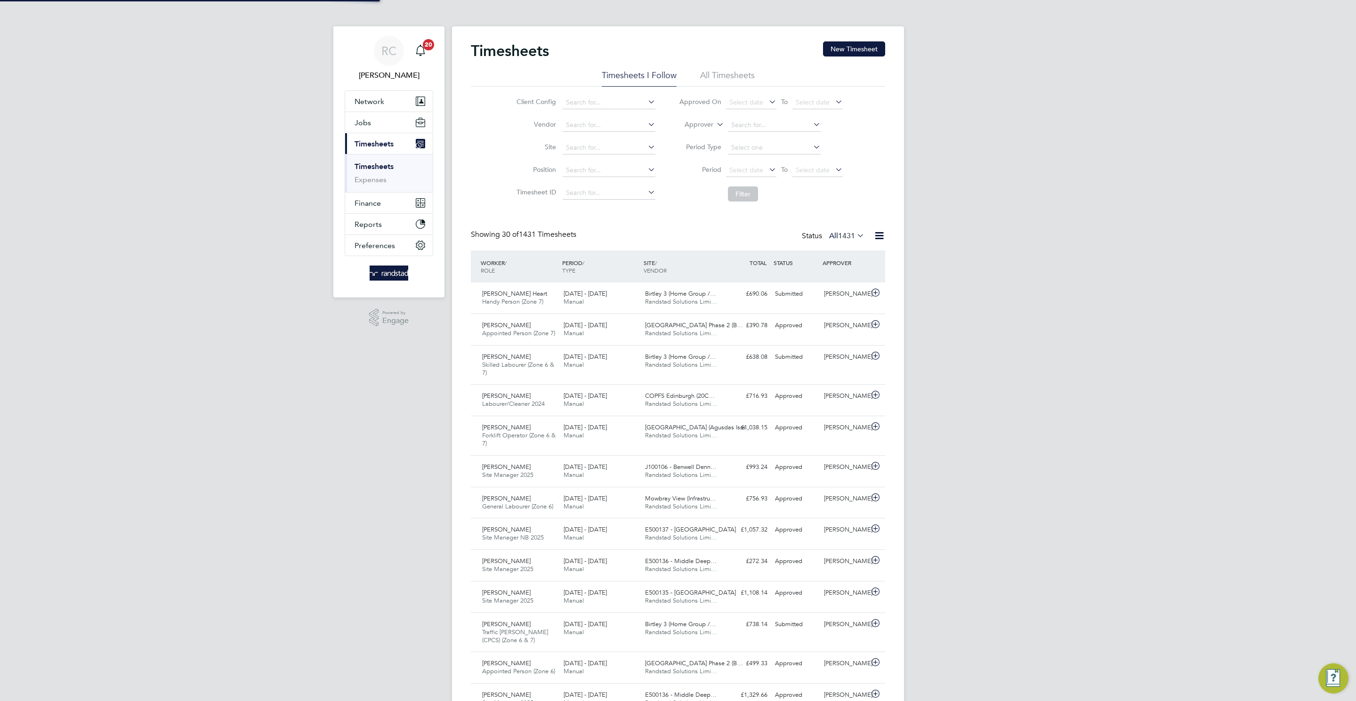
scroll to position [32, 82]
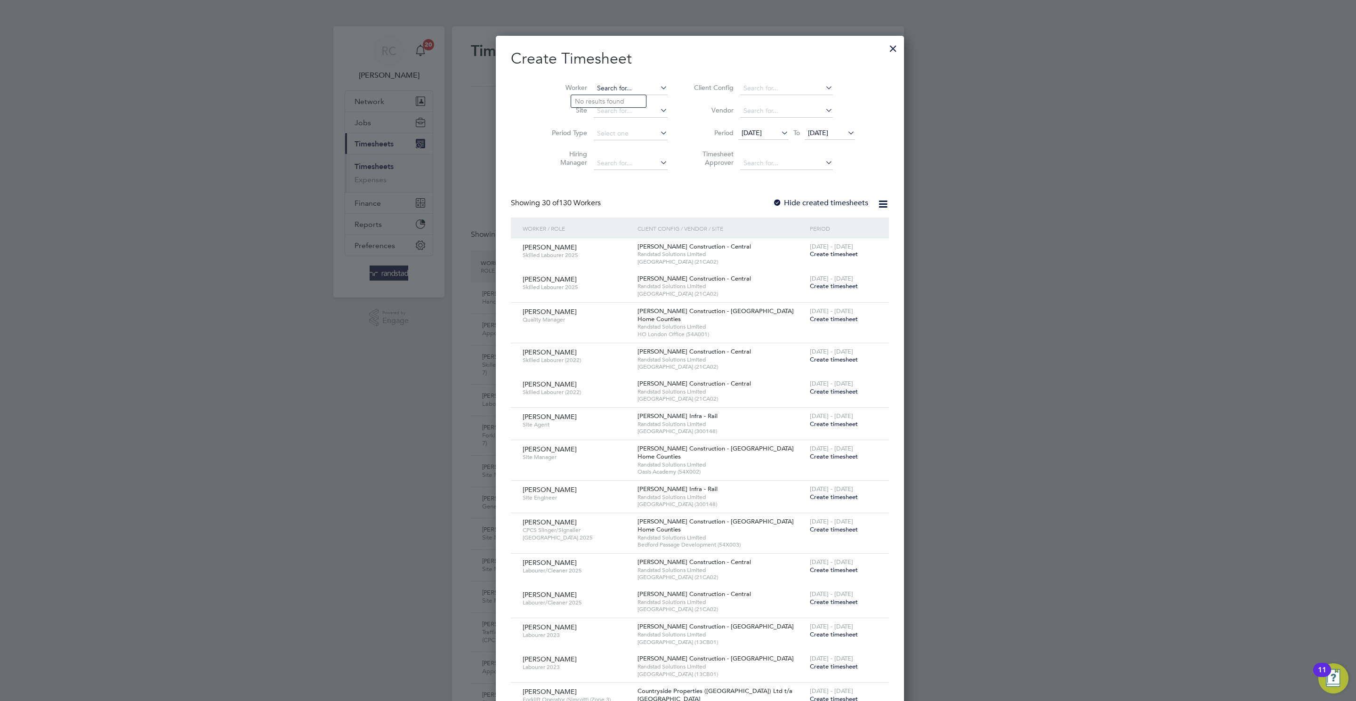
click at [595, 86] on input at bounding box center [631, 88] width 74 height 13
paste input "[PERSON_NAME]"
type input "[PERSON_NAME]"
click at [613, 113] on li "[PERSON_NAME]" at bounding box center [630, 114] width 119 height 13
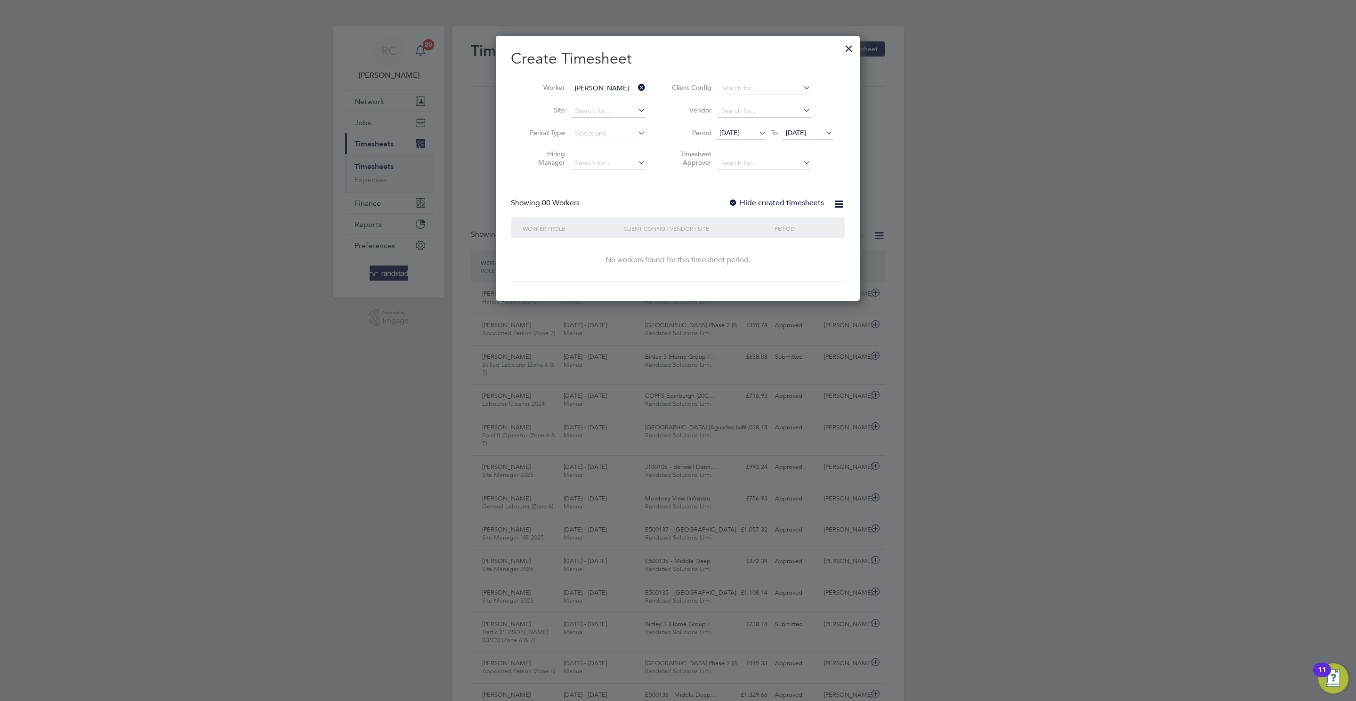
click at [741, 200] on label "Hide created timesheets" at bounding box center [777, 202] width 96 height 9
click at [806, 142] on li "Period [DATE] To [DATE]" at bounding box center [750, 133] width 187 height 23
click at [806, 129] on span "[DATE]" at bounding box center [796, 133] width 20 height 8
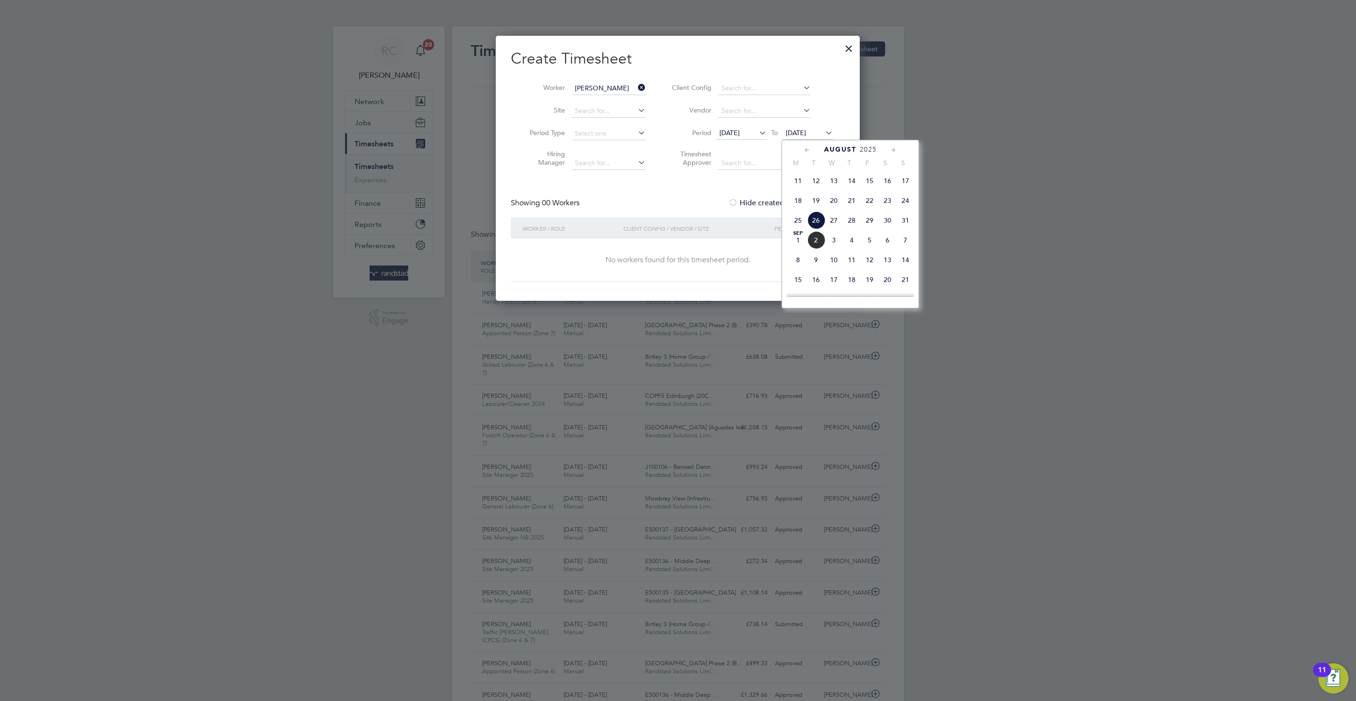
click at [864, 249] on span "5" at bounding box center [870, 240] width 18 height 18
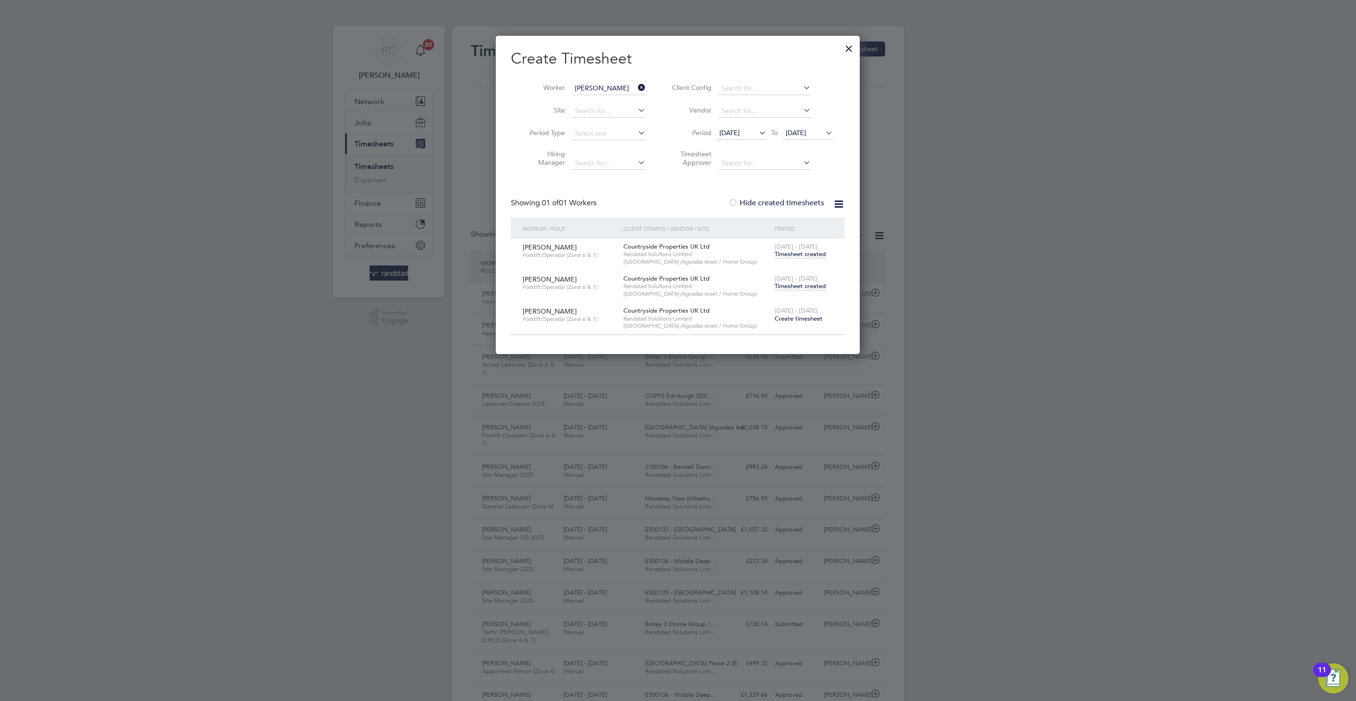
click at [811, 287] on span "Timesheet created" at bounding box center [800, 286] width 51 height 8
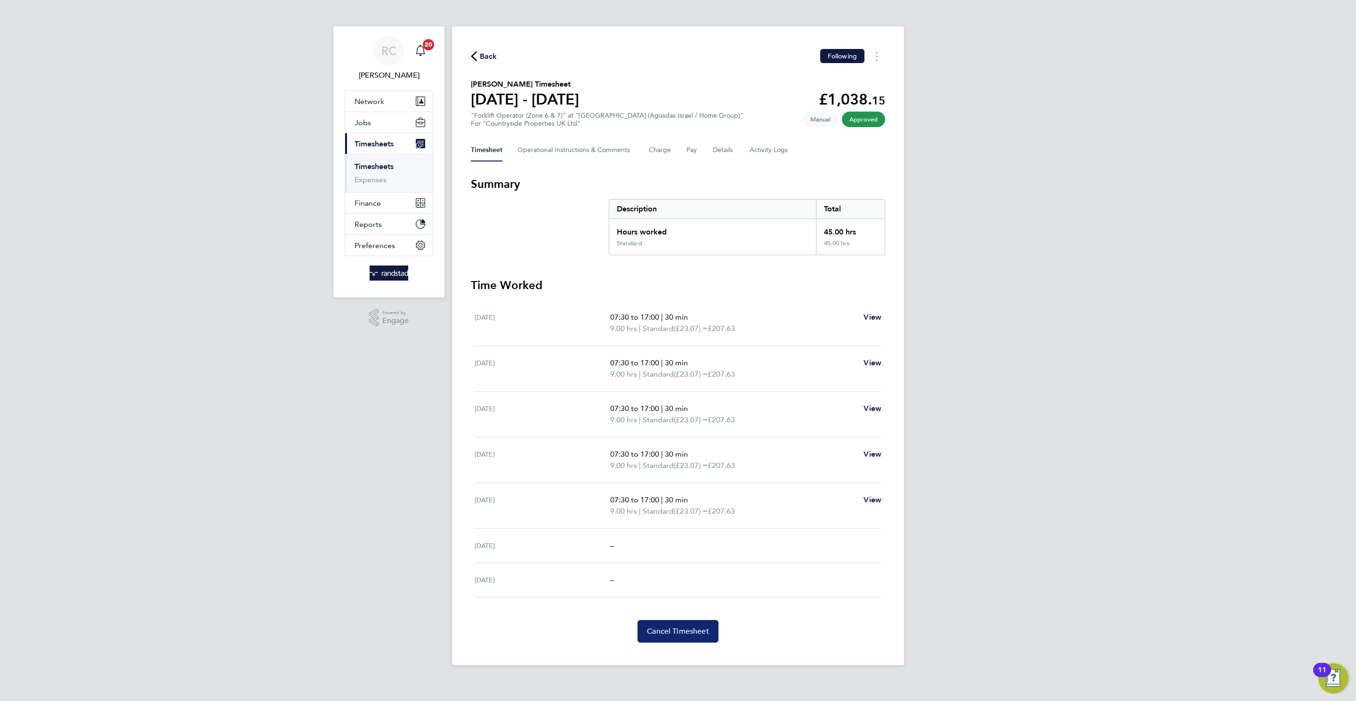
click at [684, 634] on span "Cancel Timesheet" at bounding box center [678, 631] width 62 height 9
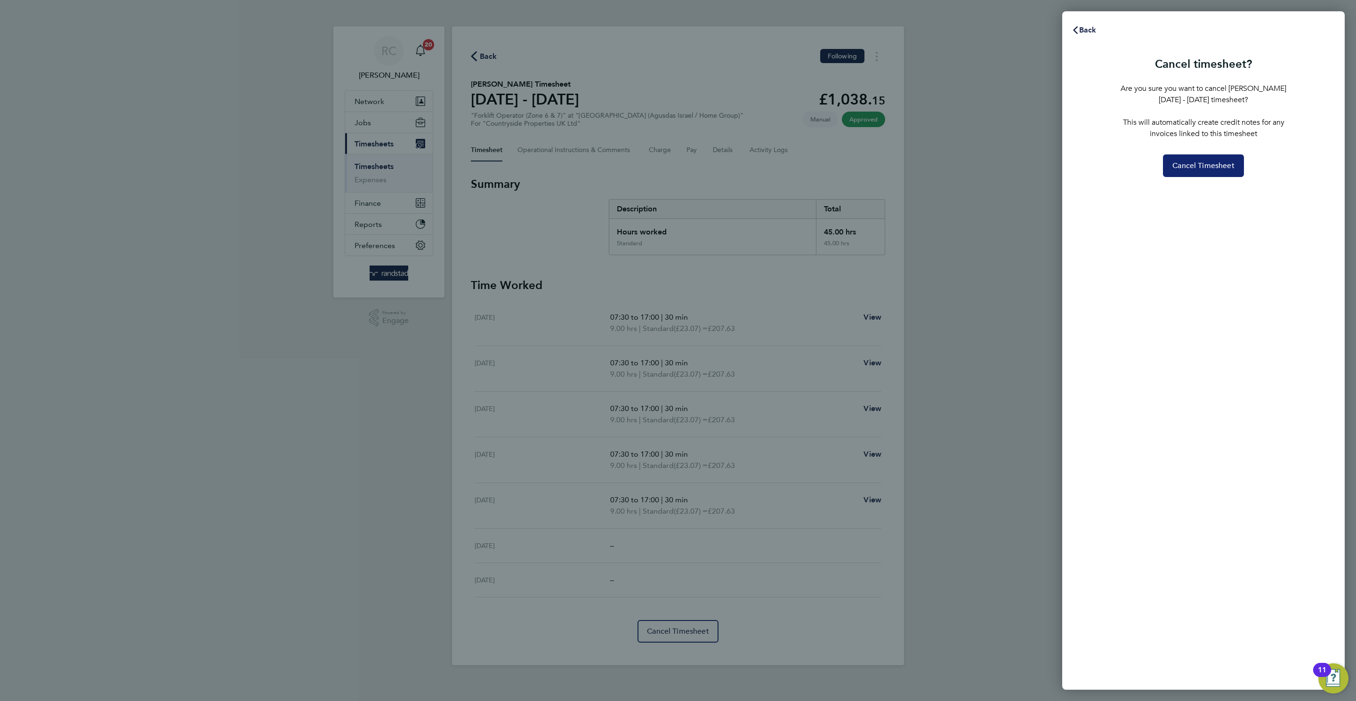
click at [1226, 170] on button "Cancel Timesheet" at bounding box center [1203, 165] width 81 height 23
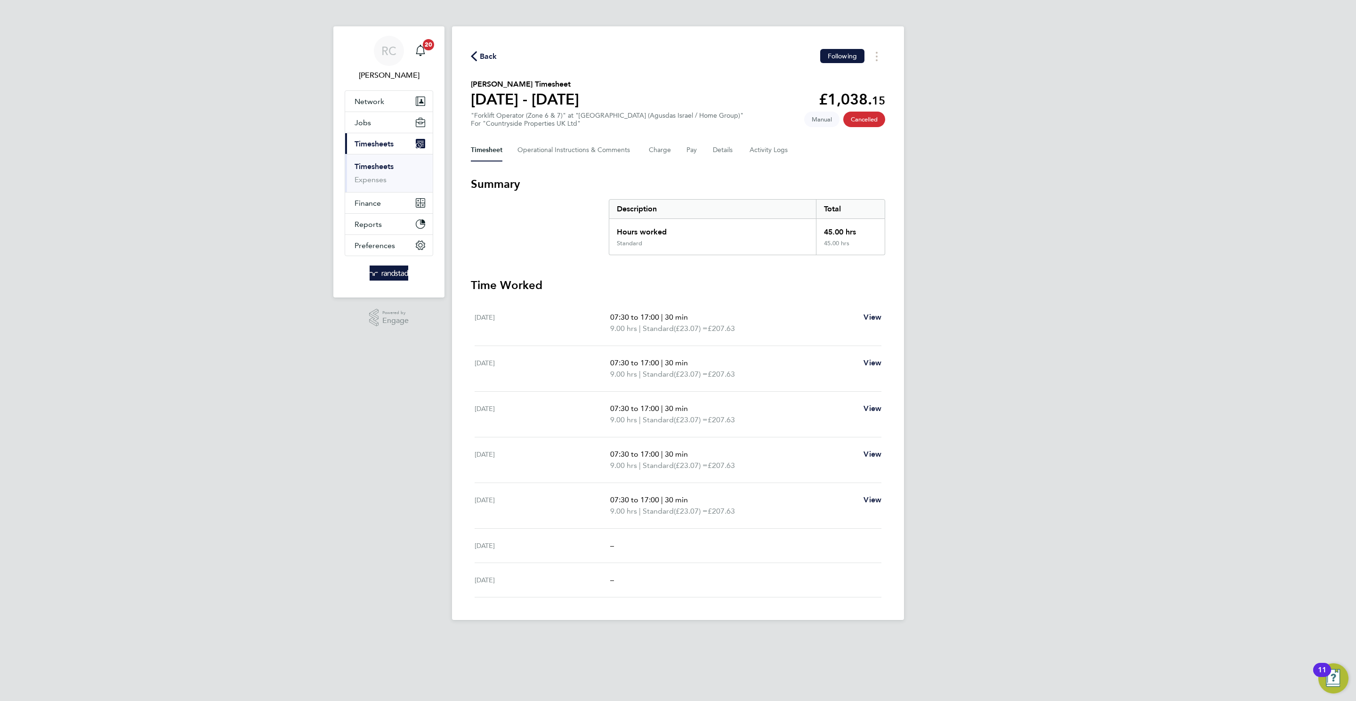
click at [489, 59] on span "Back" at bounding box center [488, 56] width 17 height 11
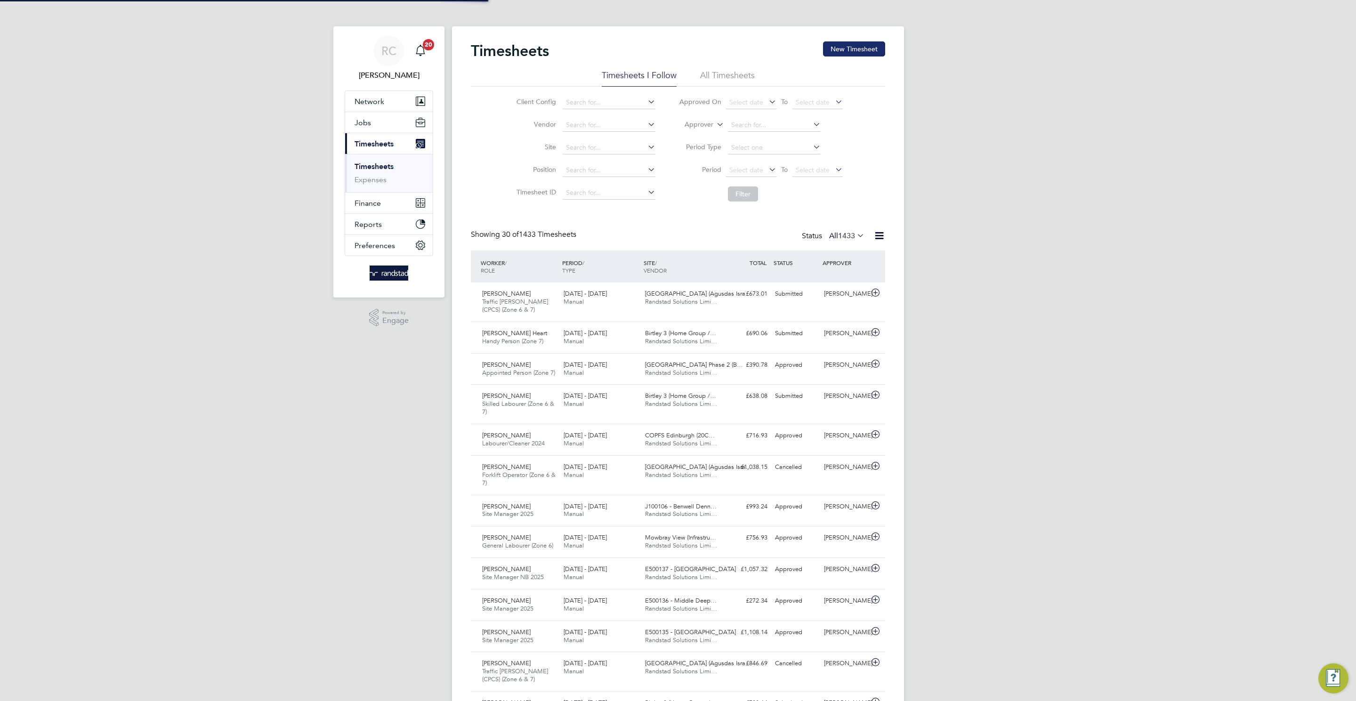
click at [865, 50] on button "New Timesheet" at bounding box center [854, 48] width 62 height 15
click at [844, 49] on button "New Timesheet" at bounding box center [854, 48] width 62 height 15
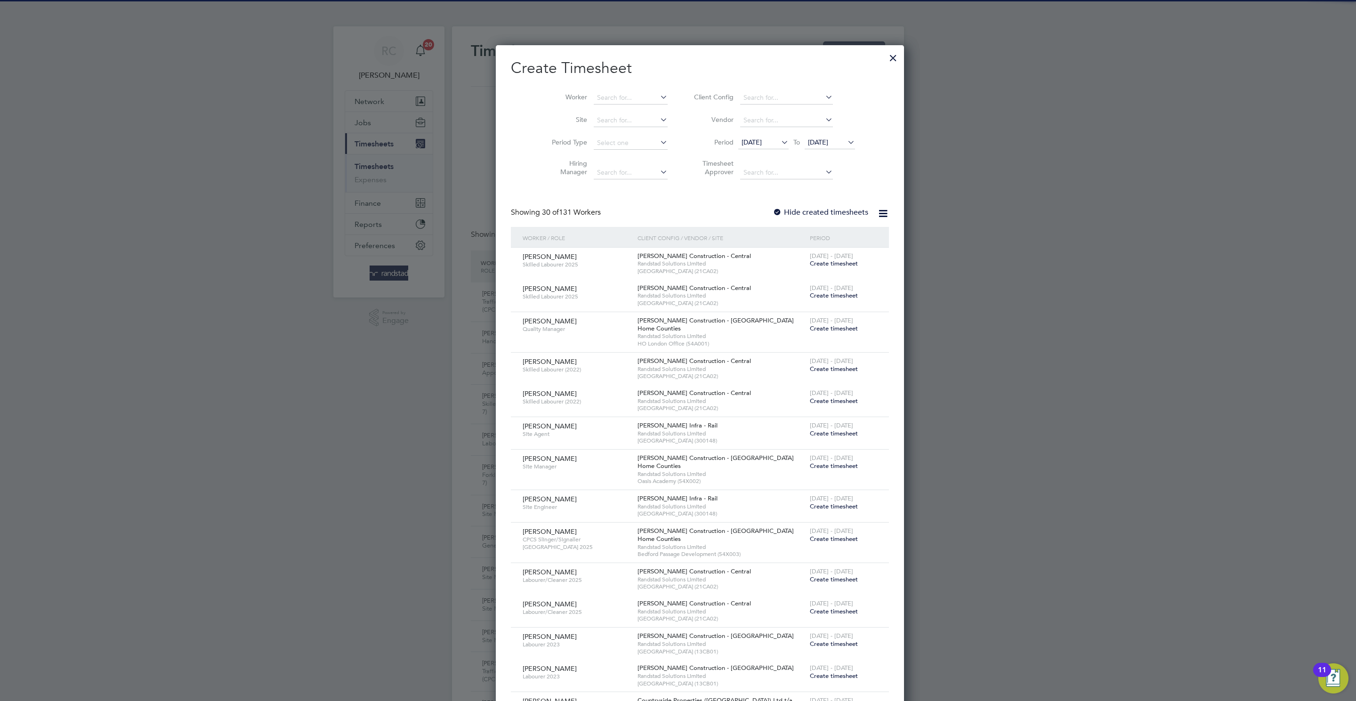
click at [606, 90] on li "Worker" at bounding box center [606, 98] width 146 height 23
click at [600, 94] on input at bounding box center [631, 97] width 74 height 13
paste input "[PERSON_NAME]"
type input "[PERSON_NAME]"
click at [613, 117] on li "[PERSON_NAME]" at bounding box center [630, 111] width 119 height 13
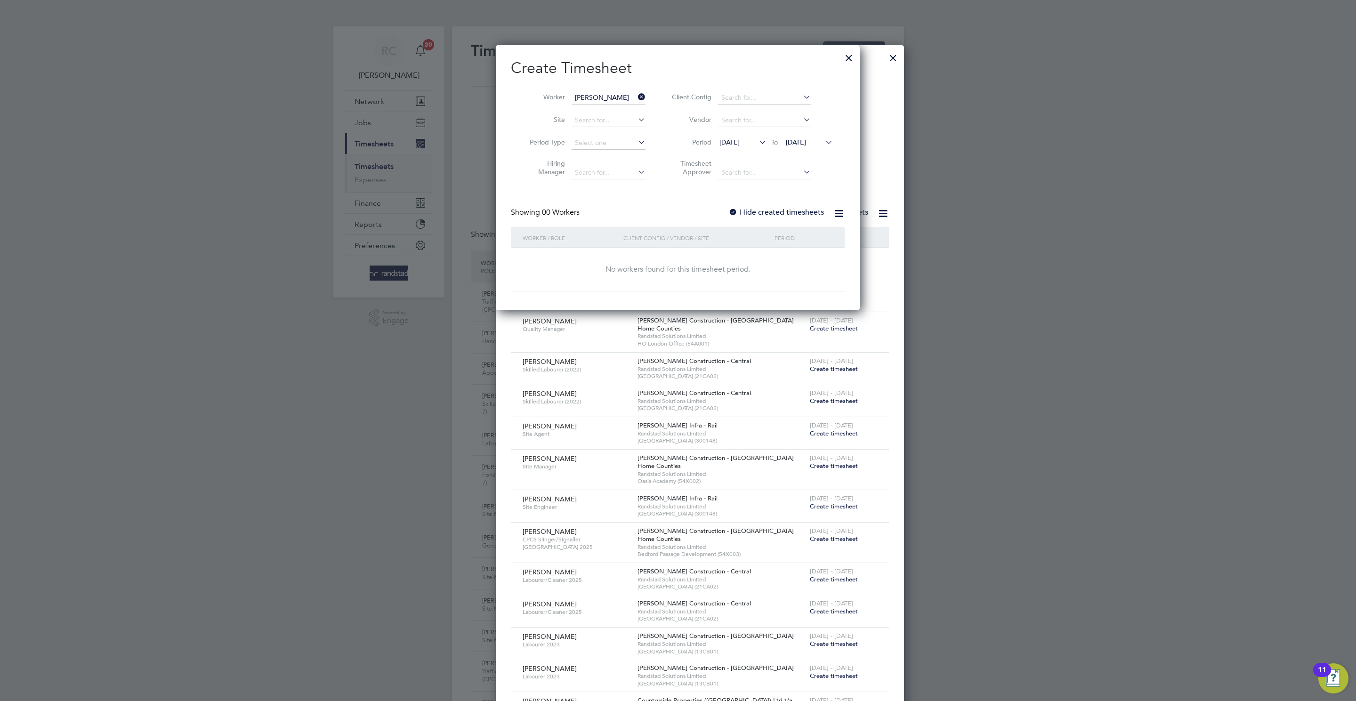
click at [617, 91] on input "[PERSON_NAME]" at bounding box center [609, 97] width 74 height 13
paste input "[PERSON_NAME]"
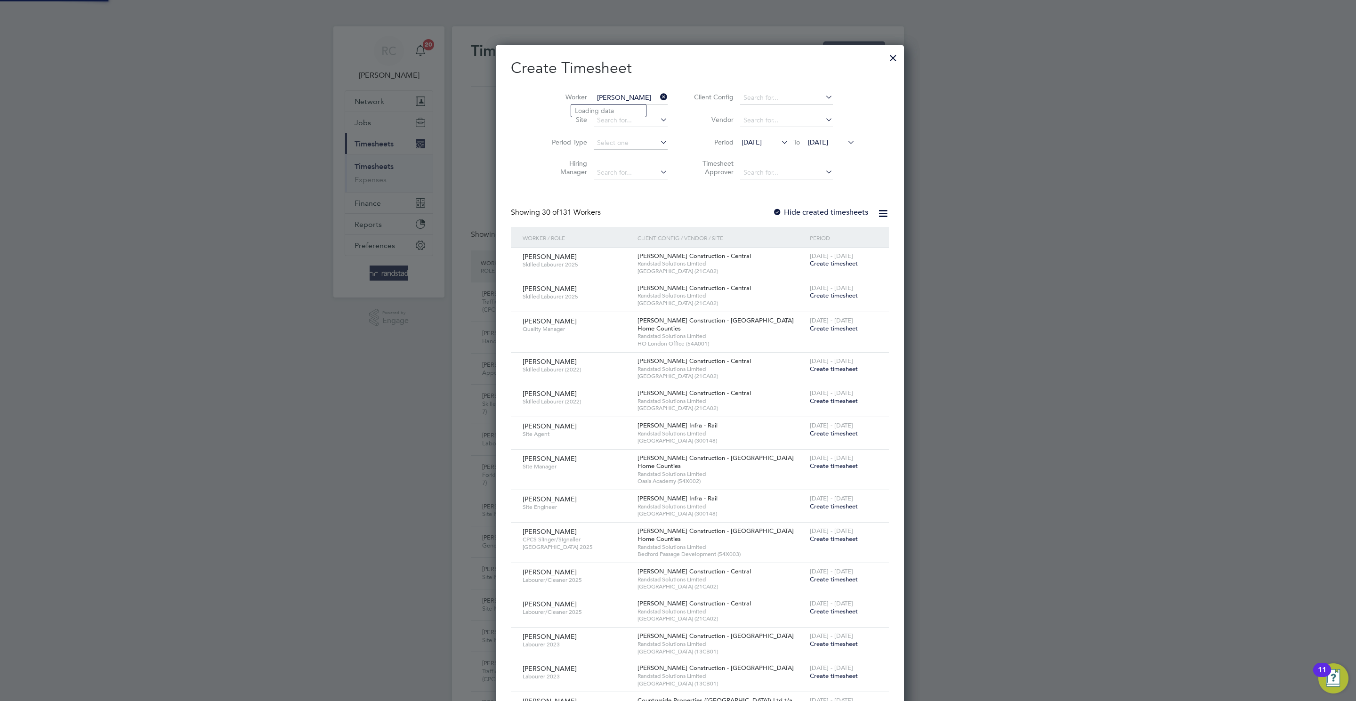
type input "[PERSON_NAME]"
click at [611, 112] on li "Loading data" at bounding box center [608, 111] width 75 height 12
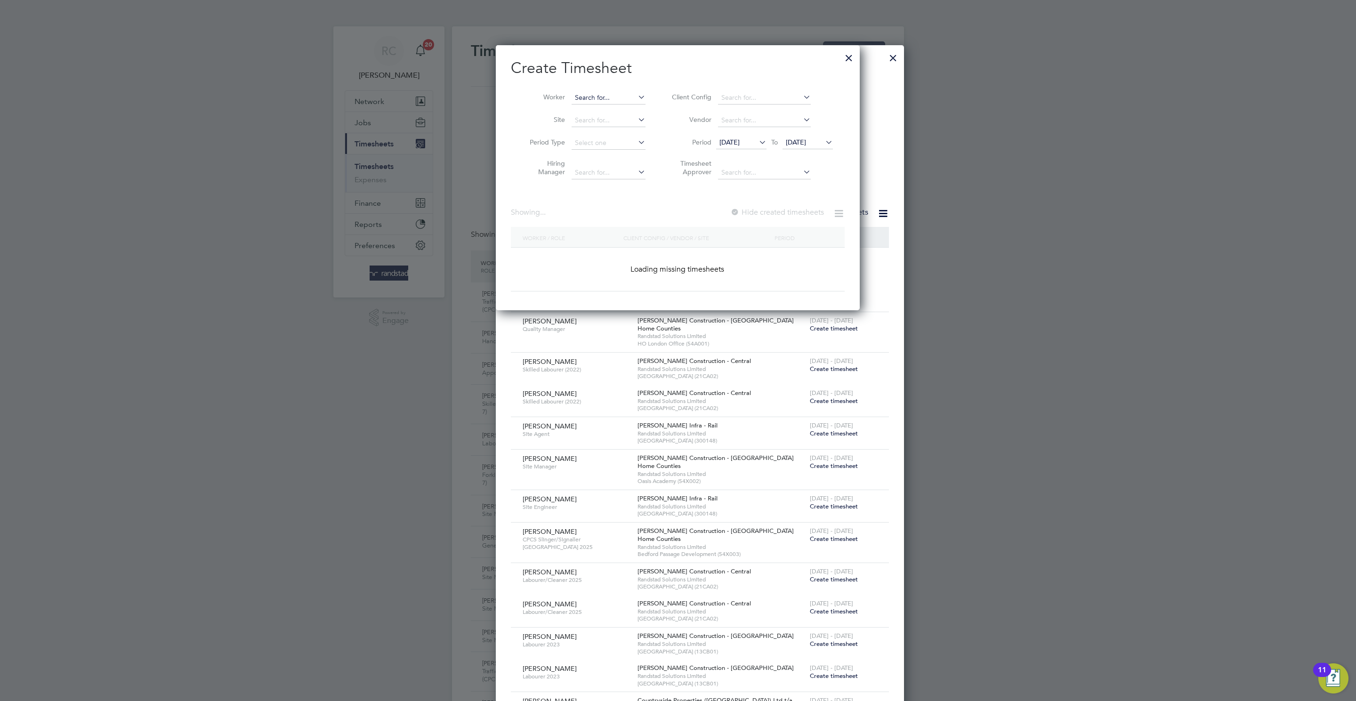
click at [614, 99] on input at bounding box center [609, 97] width 74 height 13
paste input "[PERSON_NAME]"
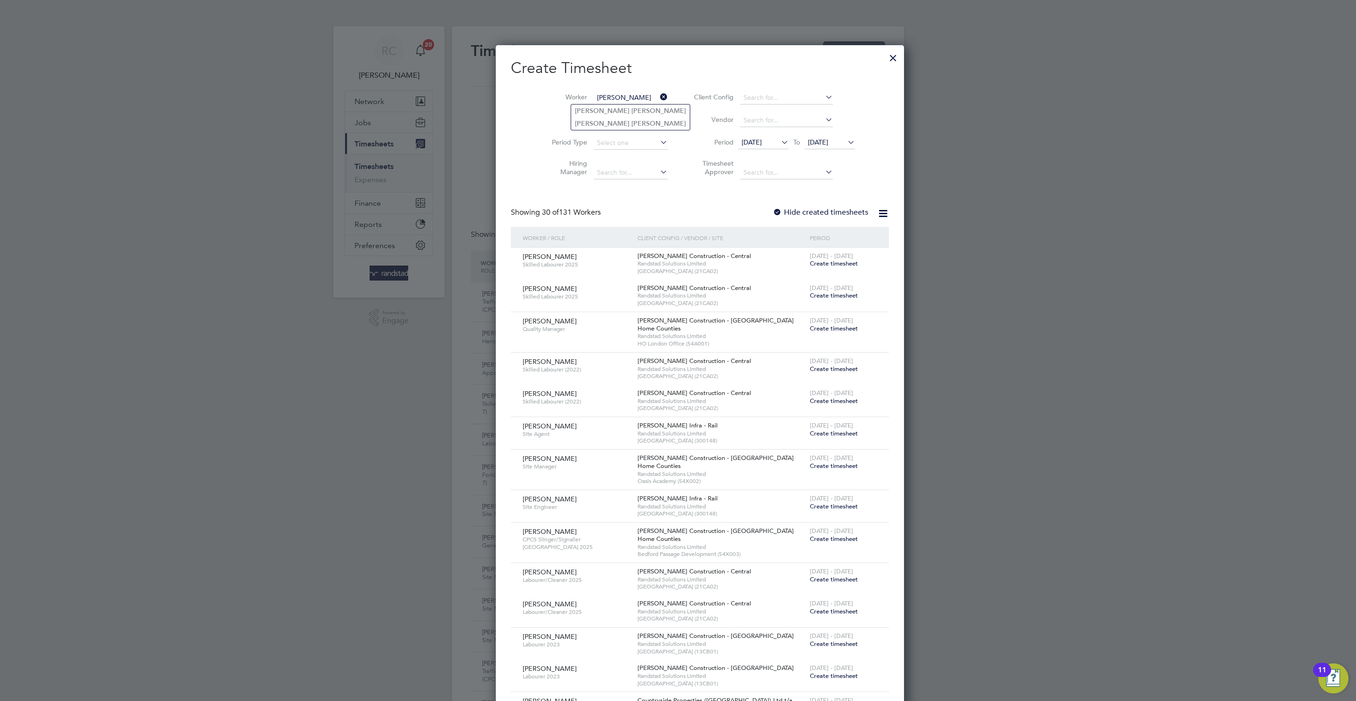
click at [632, 124] on b "[PERSON_NAME]" at bounding box center [659, 124] width 55 height 8
type input "[PERSON_NAME]"
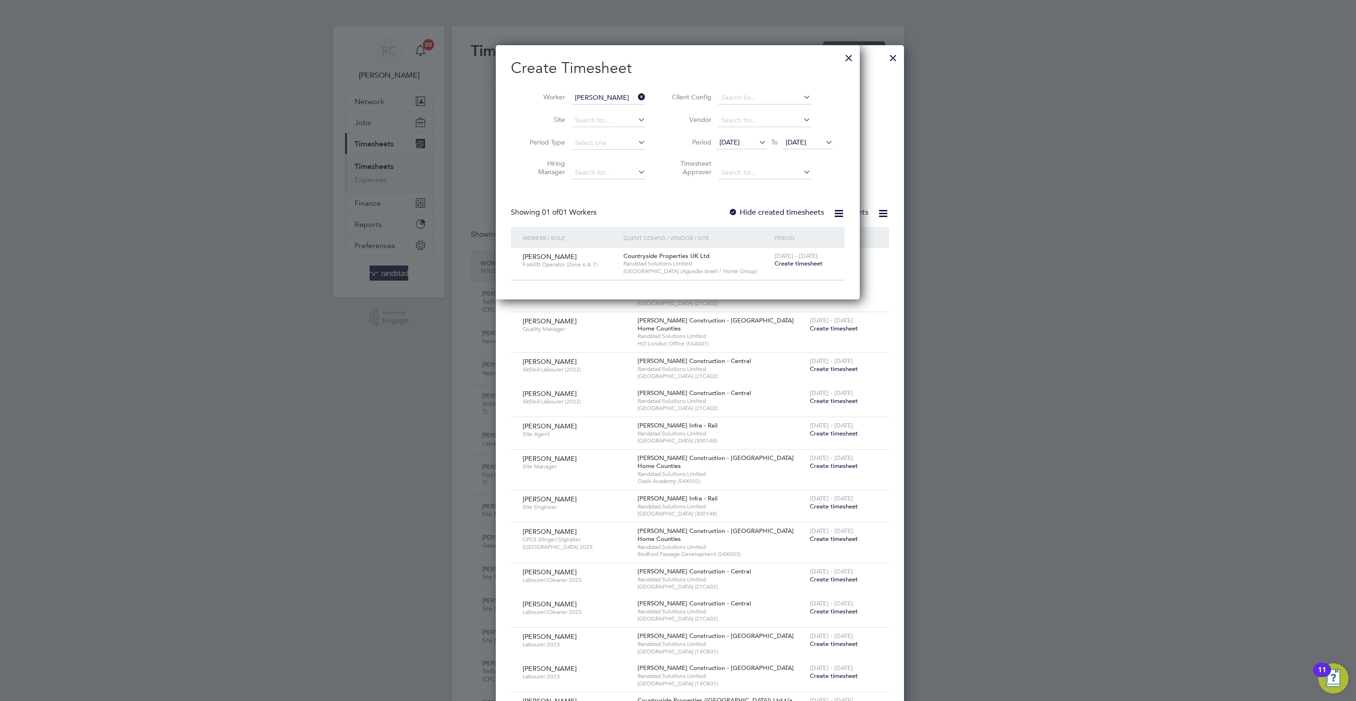
click at [787, 268] on div "25 - 31 Aug 2025 Create timesheet" at bounding box center [803, 260] width 63 height 25
drag, startPoint x: 790, startPoint y: 266, endPoint x: 624, endPoint y: 7, distance: 307.8
click at [794, 264] on span "Create timesheet" at bounding box center [799, 264] width 48 height 8
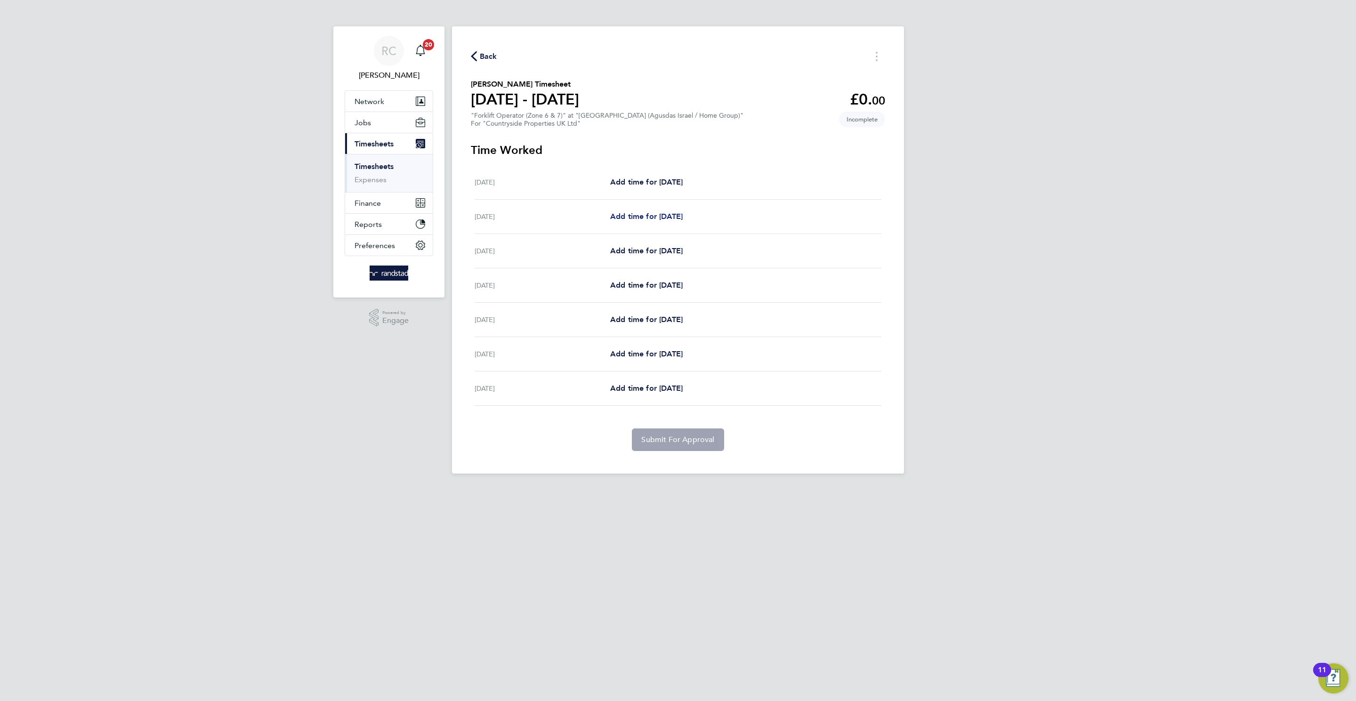
click at [683, 213] on span "Add time for [DATE]" at bounding box center [646, 216] width 73 height 9
select select "30"
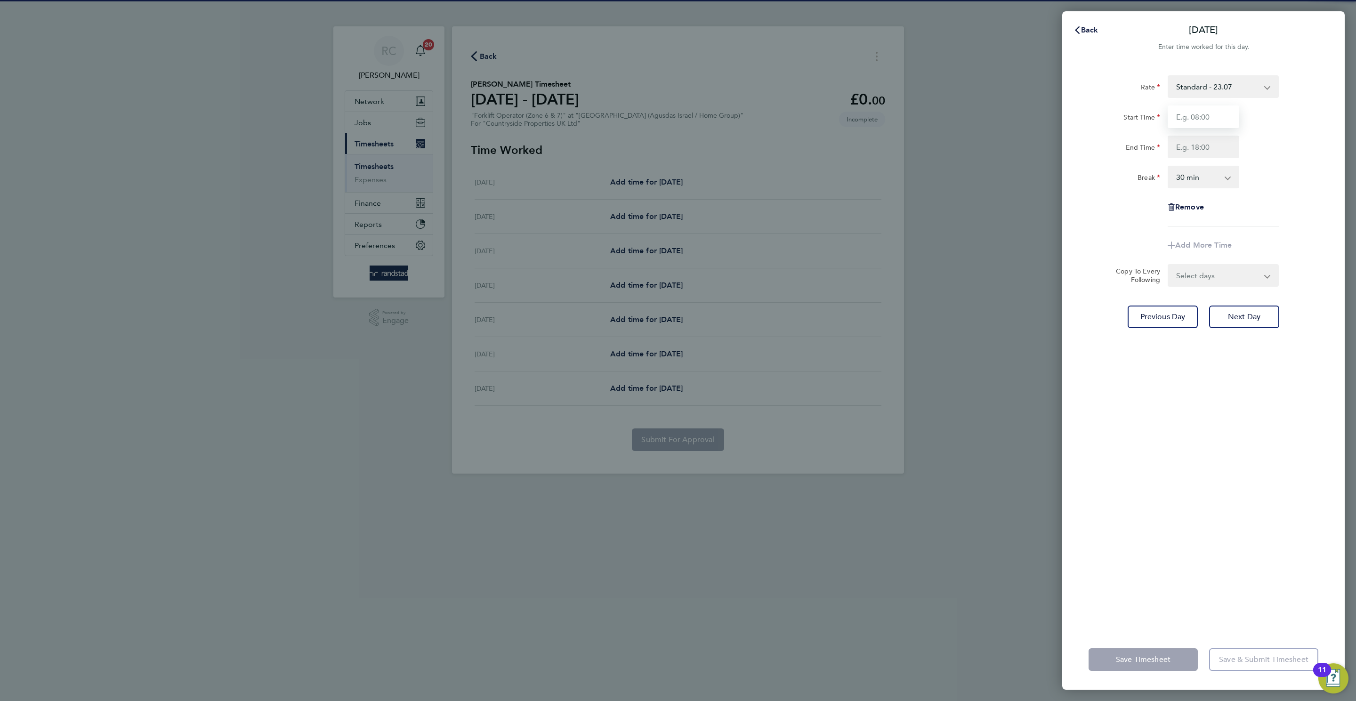
click at [1200, 118] on input "Start Time" at bounding box center [1204, 116] width 72 height 23
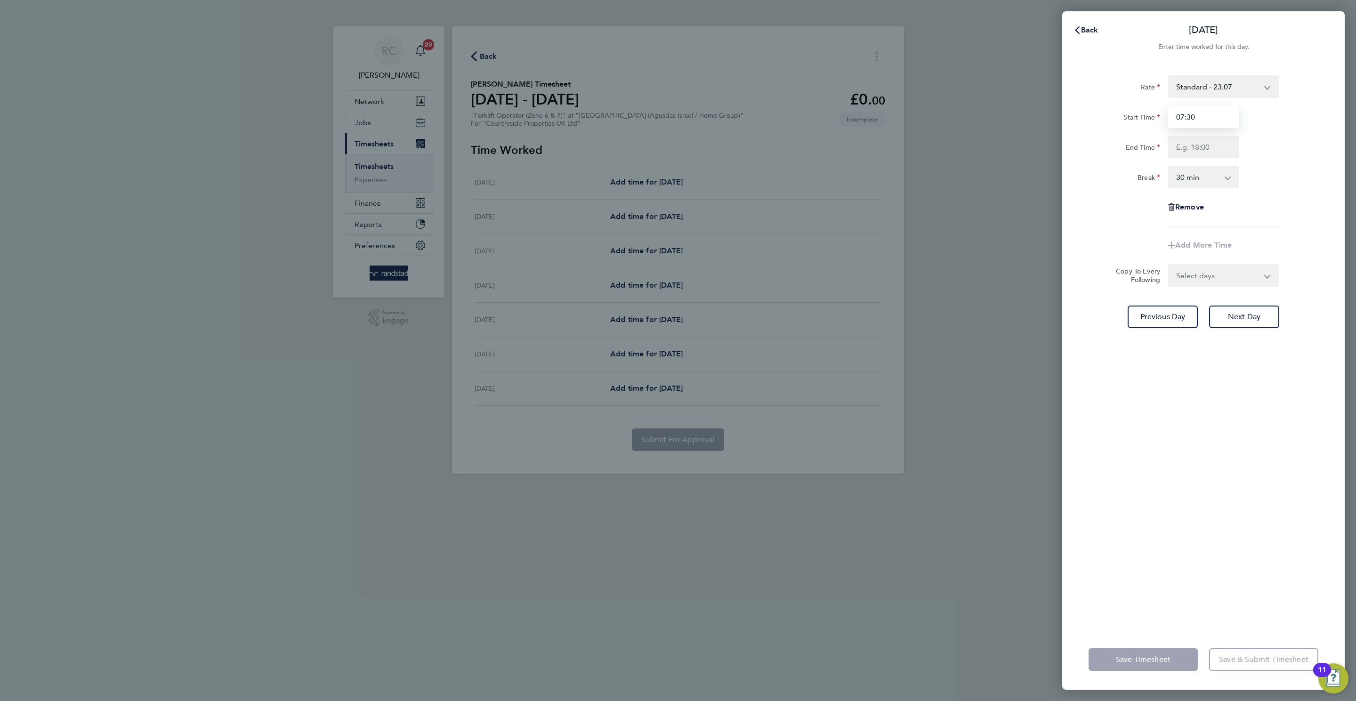
type input "07:30"
type input "17:00"
click at [1314, 394] on div "Rate Standard - 23.07 Start Time 07:30 End Time 17:00 Break 0 min 15 min 30 min…" at bounding box center [1204, 347] width 283 height 566
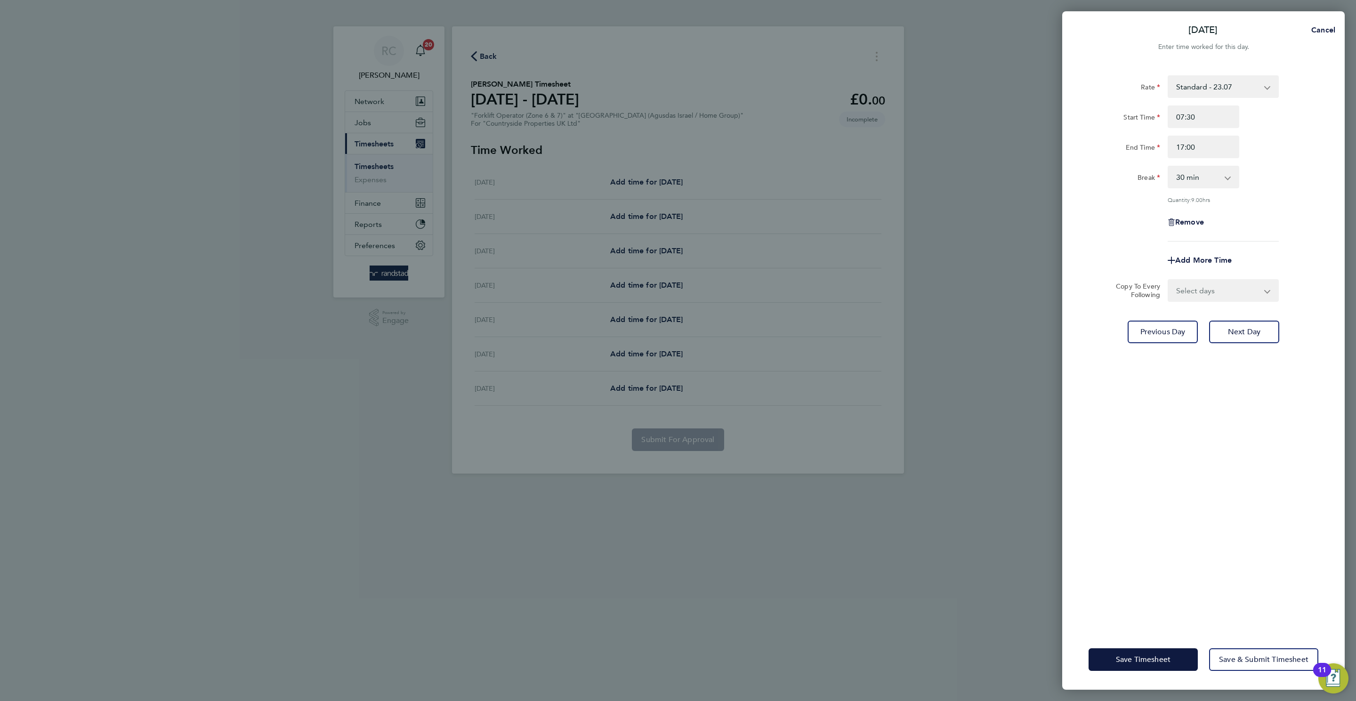
click at [1193, 292] on select "Select days Day Weekday (Mon-Fri) Weekend (Sat-Sun) [DATE] [DATE] [DATE] [DATE]…" at bounding box center [1218, 290] width 99 height 21
select select "WEEKEND"
click at [1169, 280] on select "Select days Day Weekday (Mon-Fri) Weekend (Sat-Sun) [DATE] [DATE] [DATE] [DATE]…" at bounding box center [1218, 290] width 99 height 21
click at [1203, 348] on div "Rate Standard - 23.07 Start Time 07:30 End Time 17:00 Break 0 min 15 min 30 min…" at bounding box center [1204, 347] width 283 height 566
select select "[DATE]"
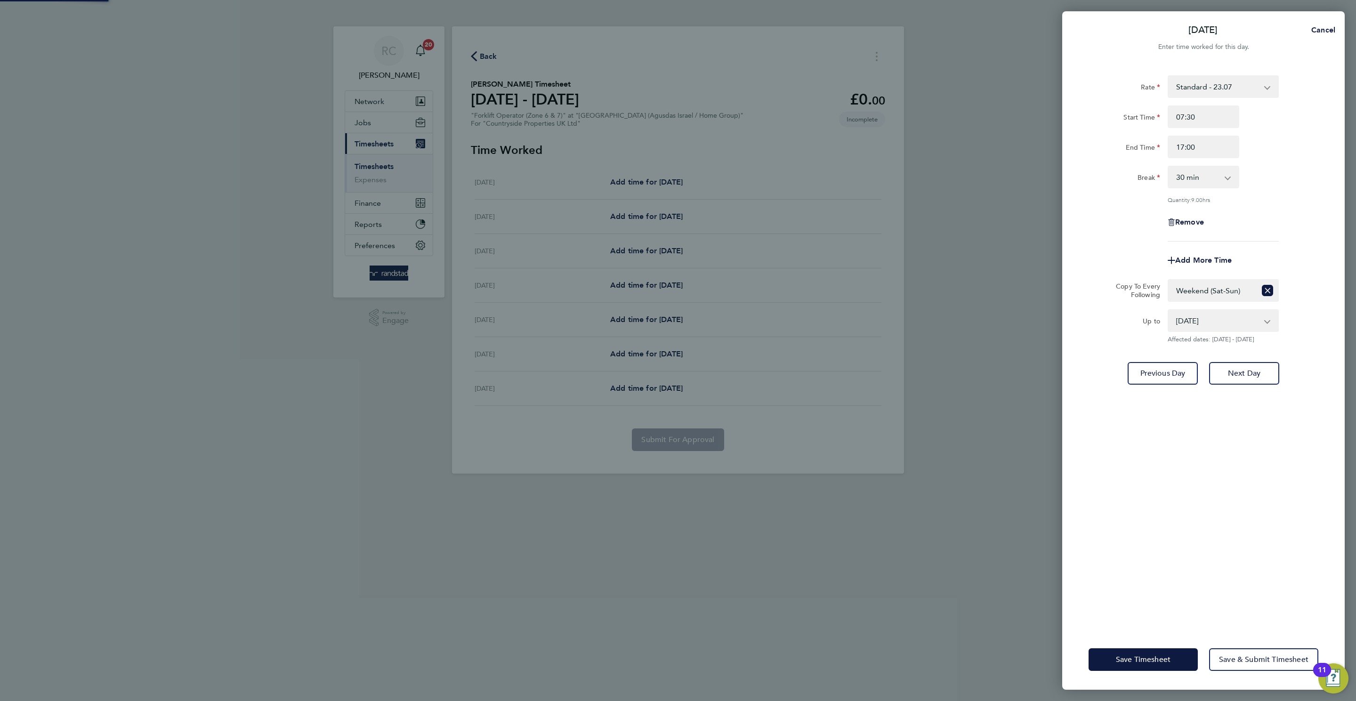
click at [1240, 292] on select "Select days Day Weekday (Mon-Fri) Weekend (Sat-Sun) [DATE] [DATE] [DATE] [DATE]…" at bounding box center [1213, 290] width 88 height 21
select select "WEEKDAY"
click at [1169, 280] on select "Select days Day Weekday (Mon-Fri) Weekend (Sat-Sun) [DATE] [DATE] [DATE] [DATE]…" at bounding box center [1213, 290] width 88 height 21
click at [1253, 375] on span "Next Day" at bounding box center [1244, 373] width 32 height 9
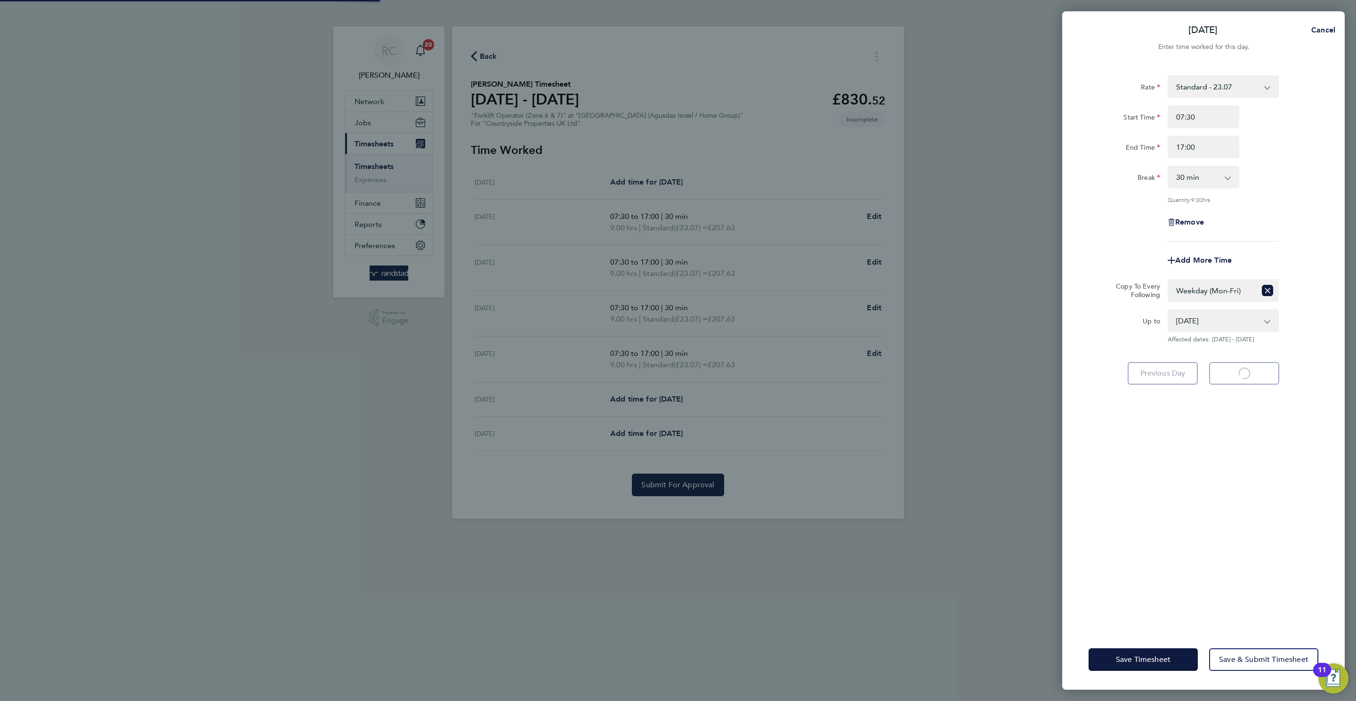
select select "30"
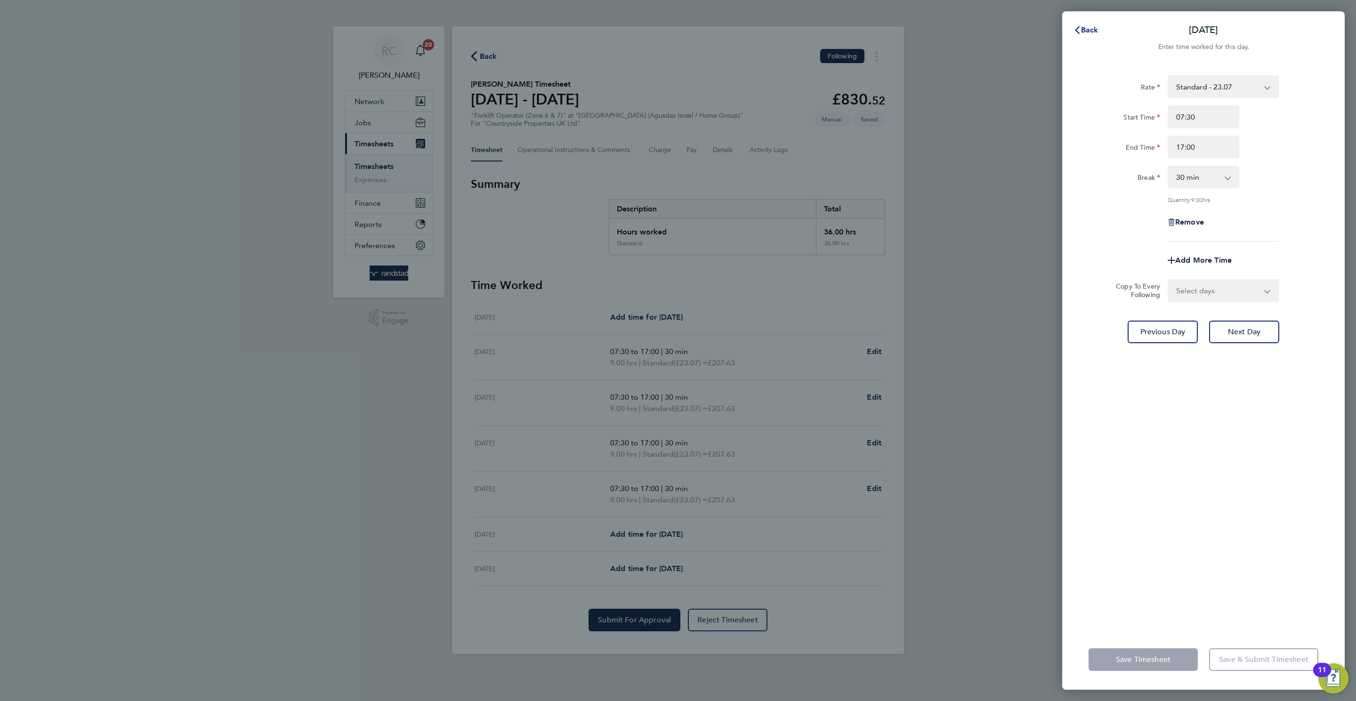
click at [1094, 27] on span "Back" at bounding box center [1089, 29] width 17 height 9
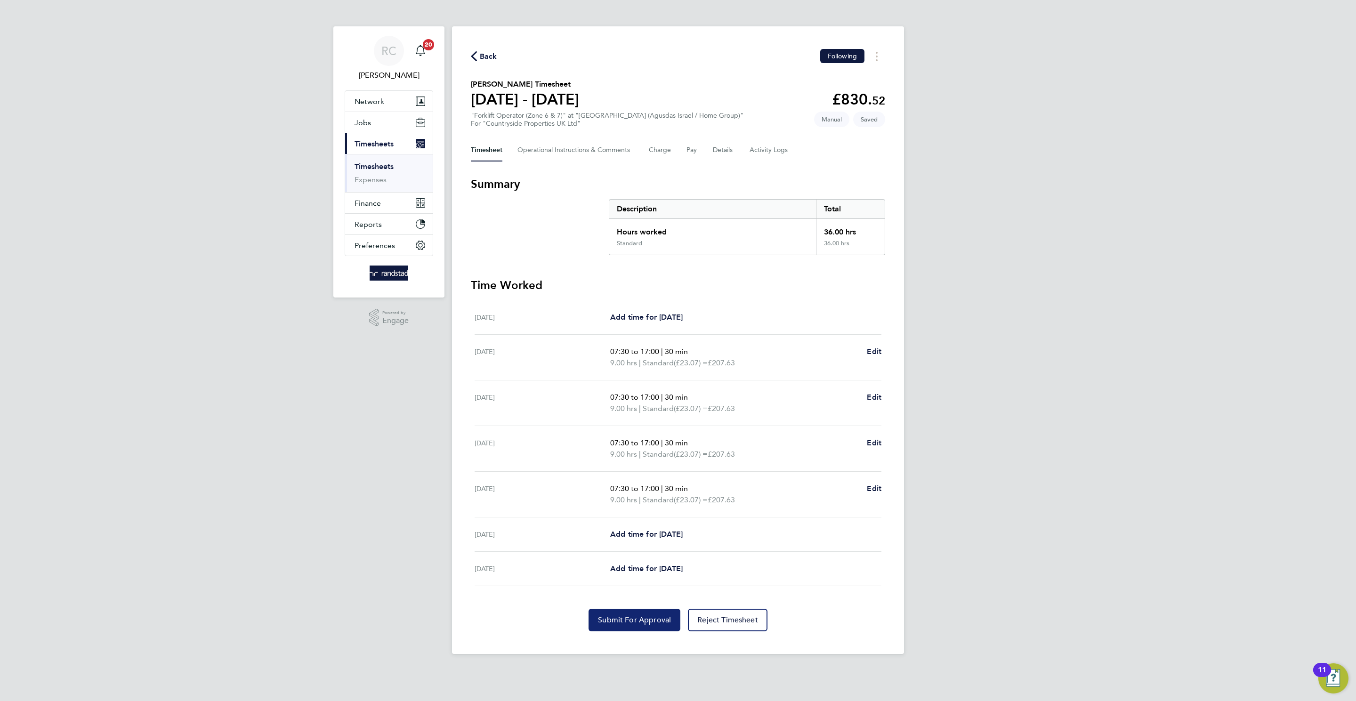
click at [637, 616] on span "Submit For Approval" at bounding box center [634, 620] width 73 height 9
